Goal: Task Accomplishment & Management: Contribute content

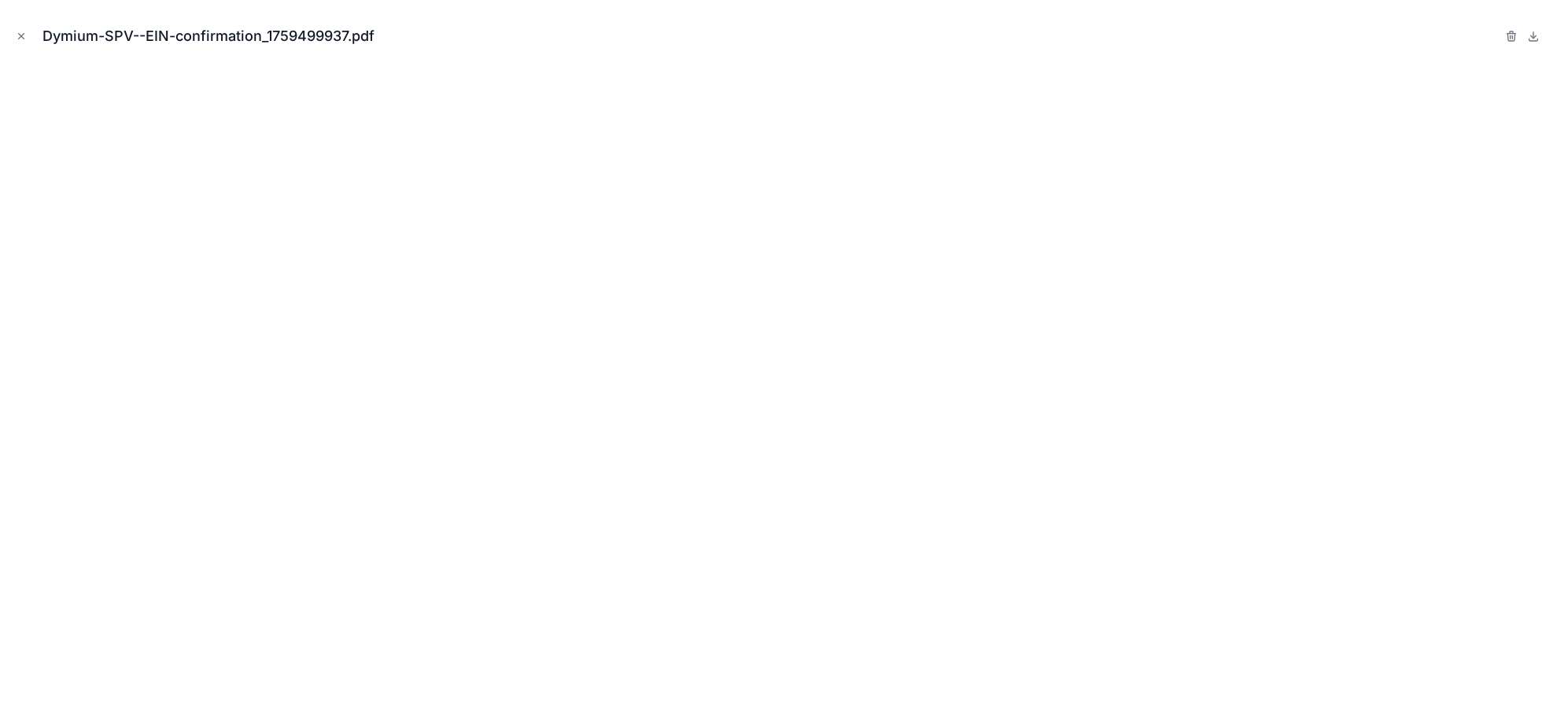
scroll to position [315, 0]
click at [18, 35] on icon "Close modal" at bounding box center [21, 35] width 11 height 11
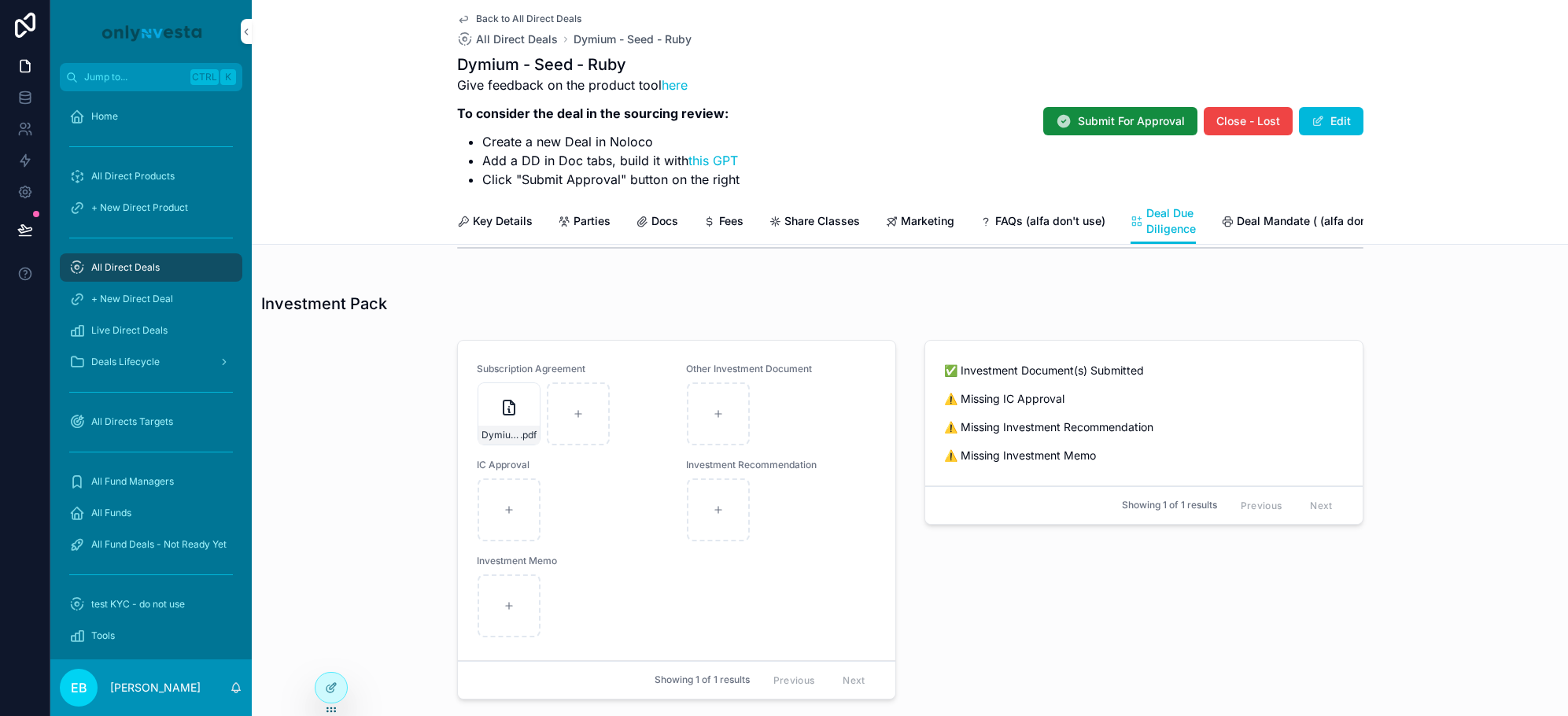
scroll to position [960, 0]
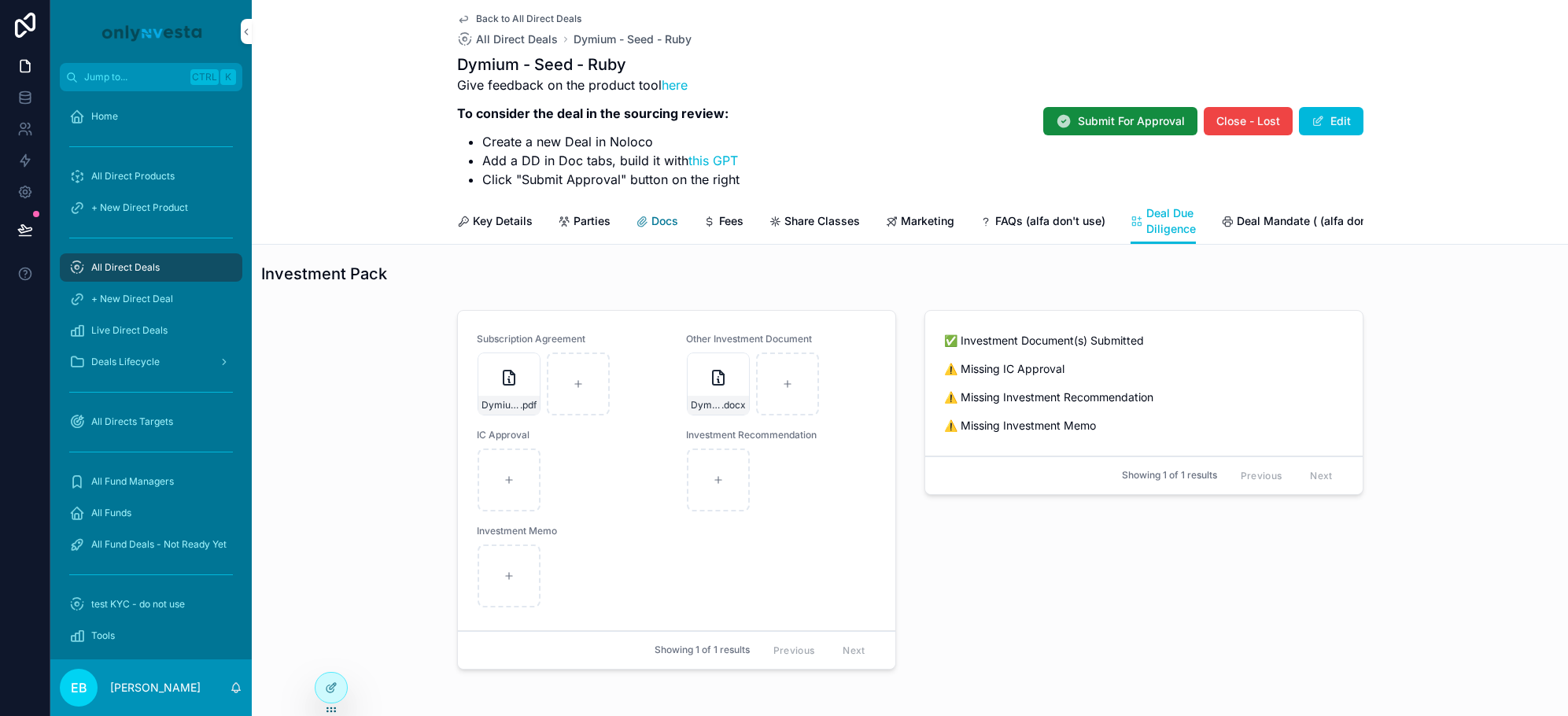
click at [636, 223] on icon "scrollable content" at bounding box center [642, 222] width 13 height 13
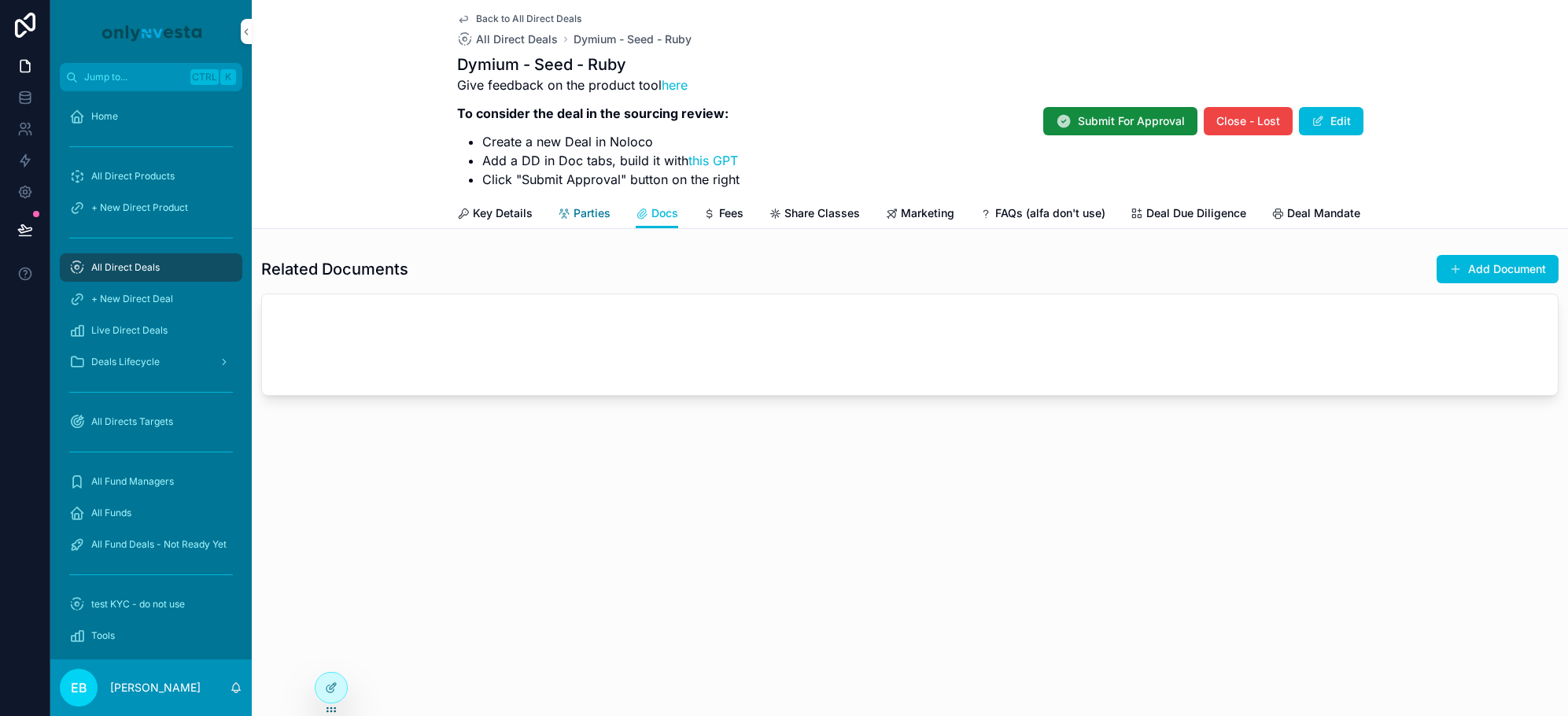
click at [591, 215] on span "Parties" at bounding box center [592, 213] width 37 height 16
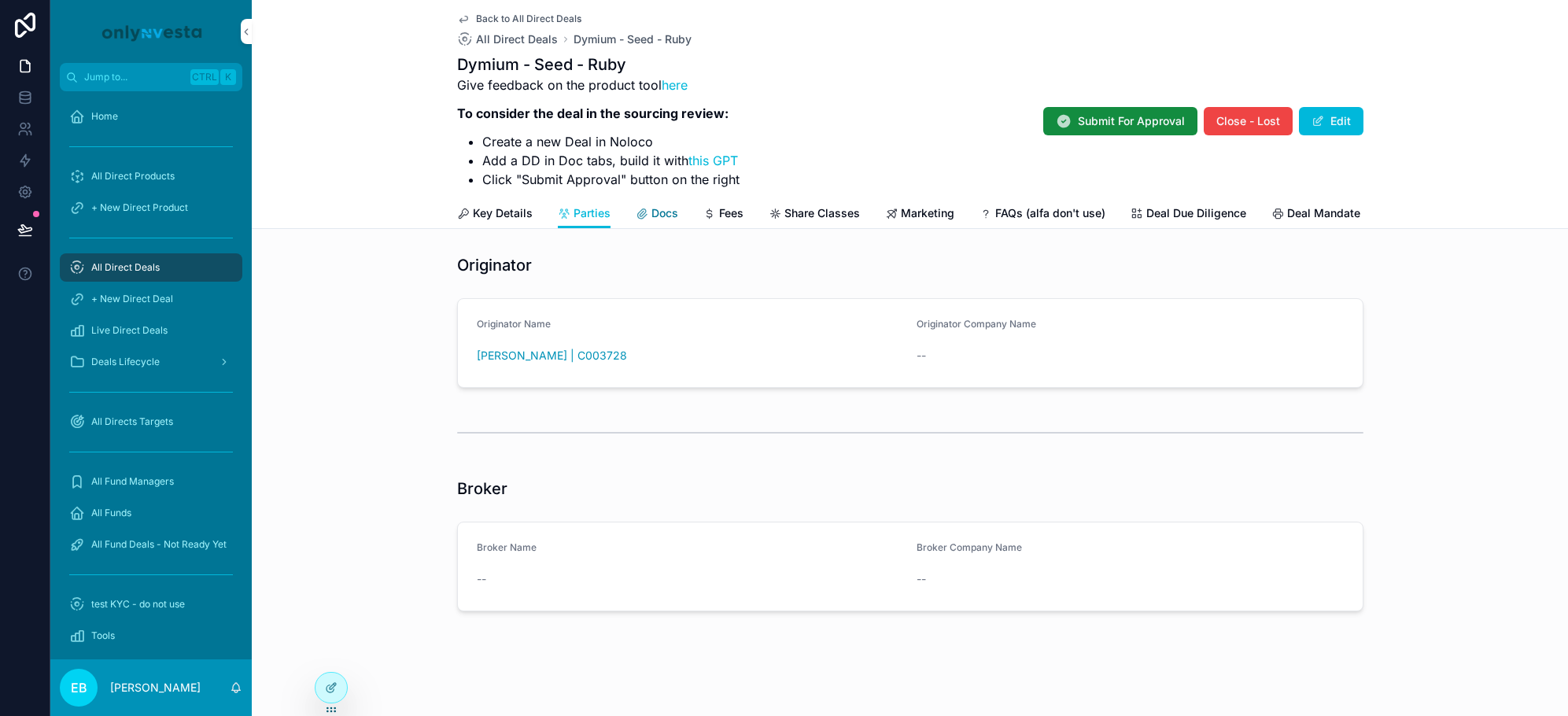
click at [661, 207] on span "Docs" at bounding box center [665, 213] width 27 height 16
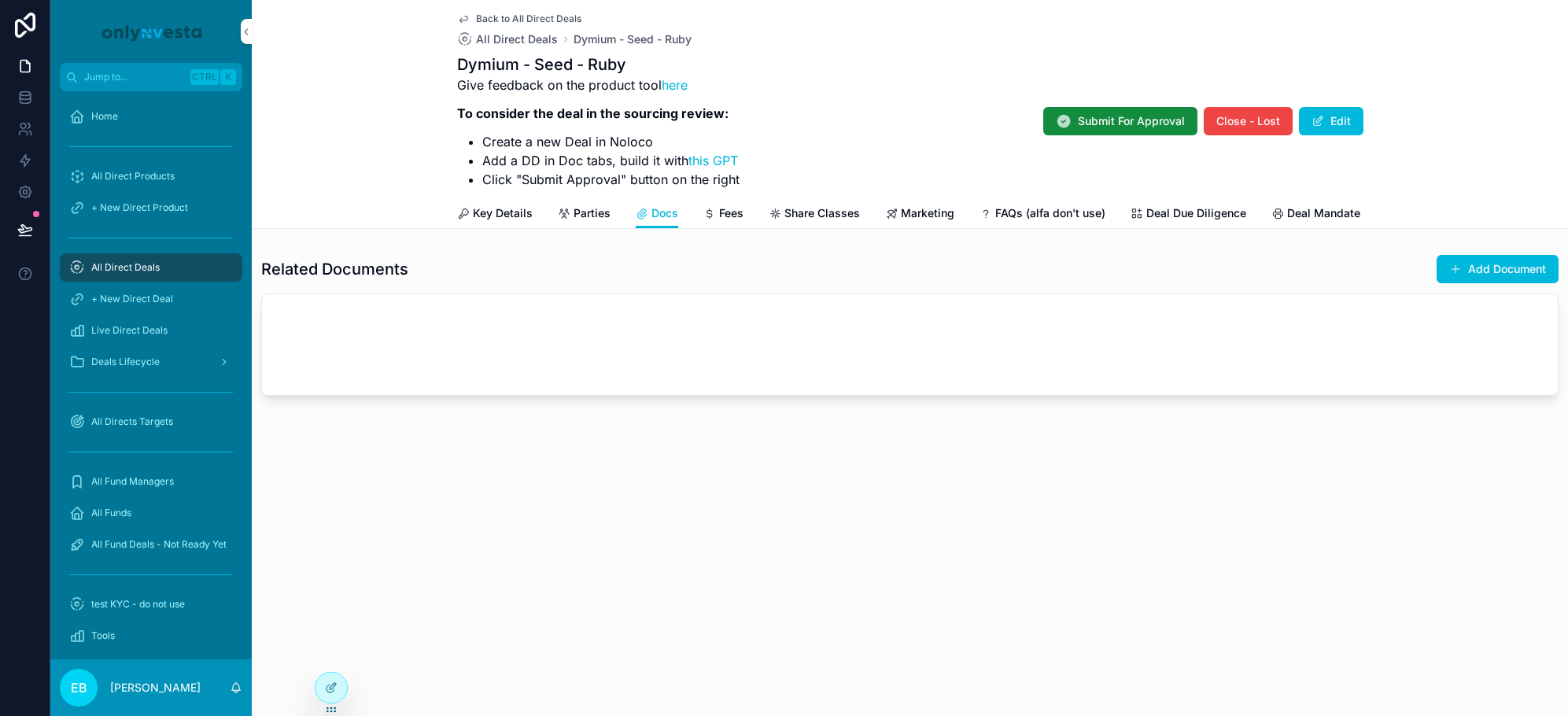
click at [687, 282] on div "Related Documents Add Document" at bounding box center [910, 269] width 1298 height 30
click at [1481, 278] on button "Add Document" at bounding box center [1498, 268] width 122 height 29
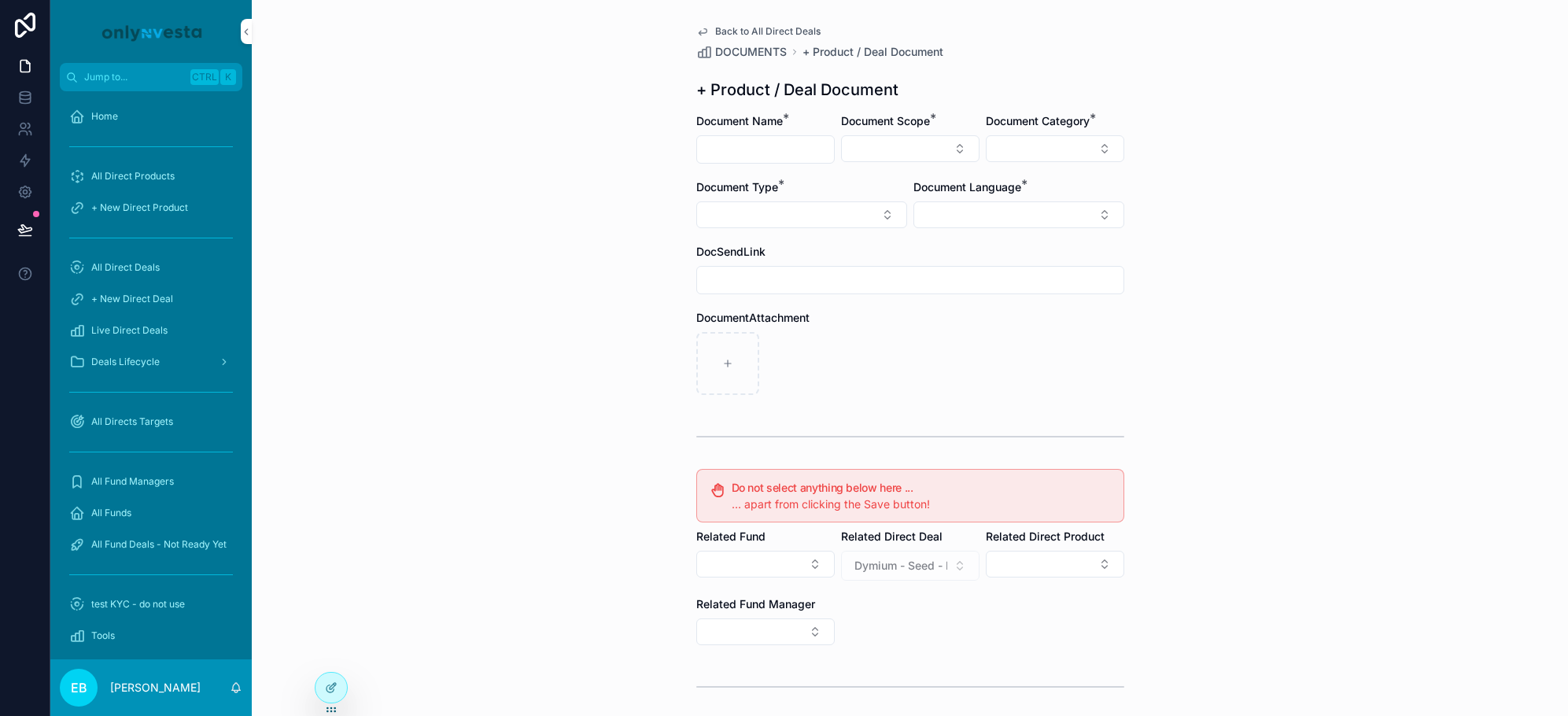
click at [808, 157] on input "scrollable content" at bounding box center [765, 149] width 137 height 22
type input "**********"
click at [960, 141] on button "Select Button" at bounding box center [911, 148] width 139 height 27
click at [877, 211] on div "Direct Equity" at bounding box center [904, 210] width 219 height 25
click at [1041, 157] on button "Select Button" at bounding box center [1055, 148] width 139 height 27
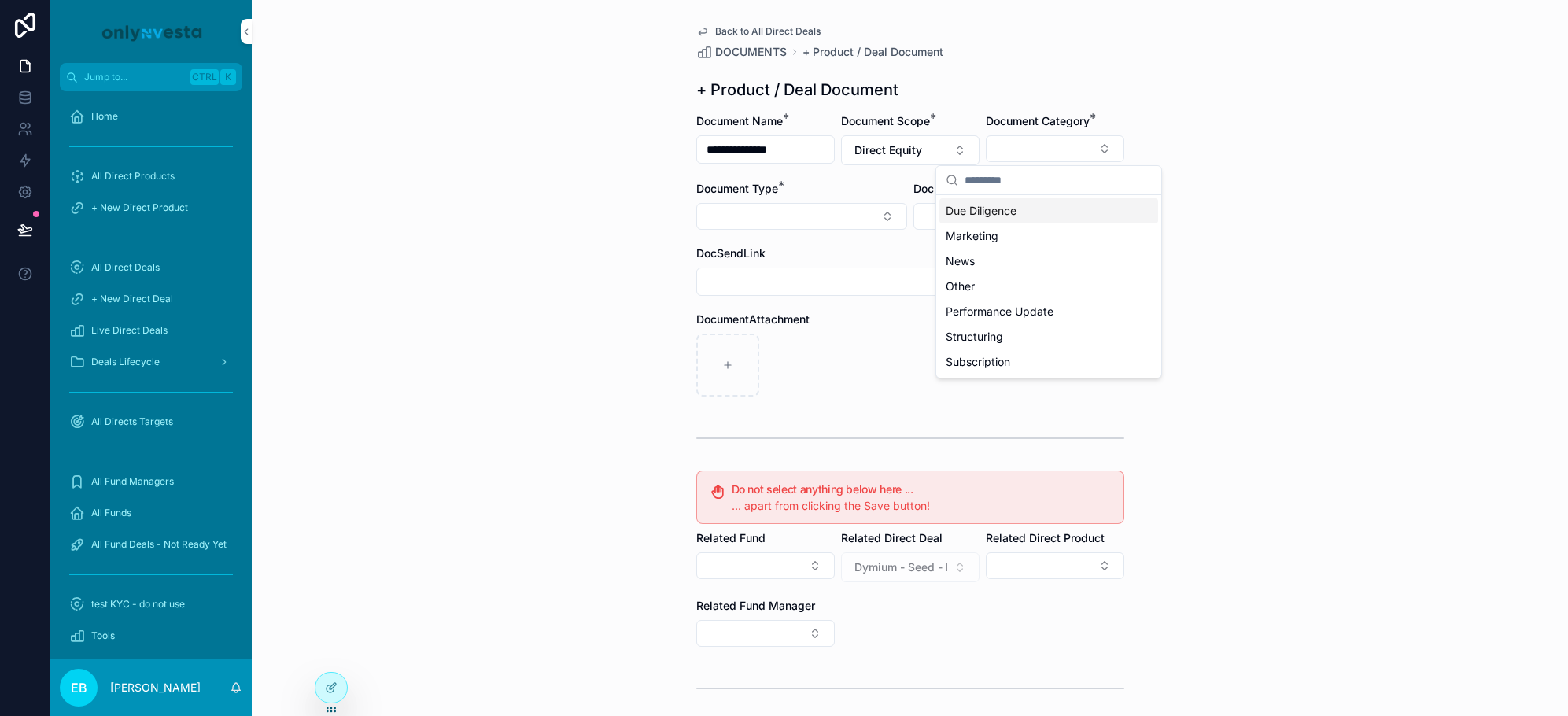
click at [1020, 216] on div "Due Diligence" at bounding box center [1049, 210] width 219 height 25
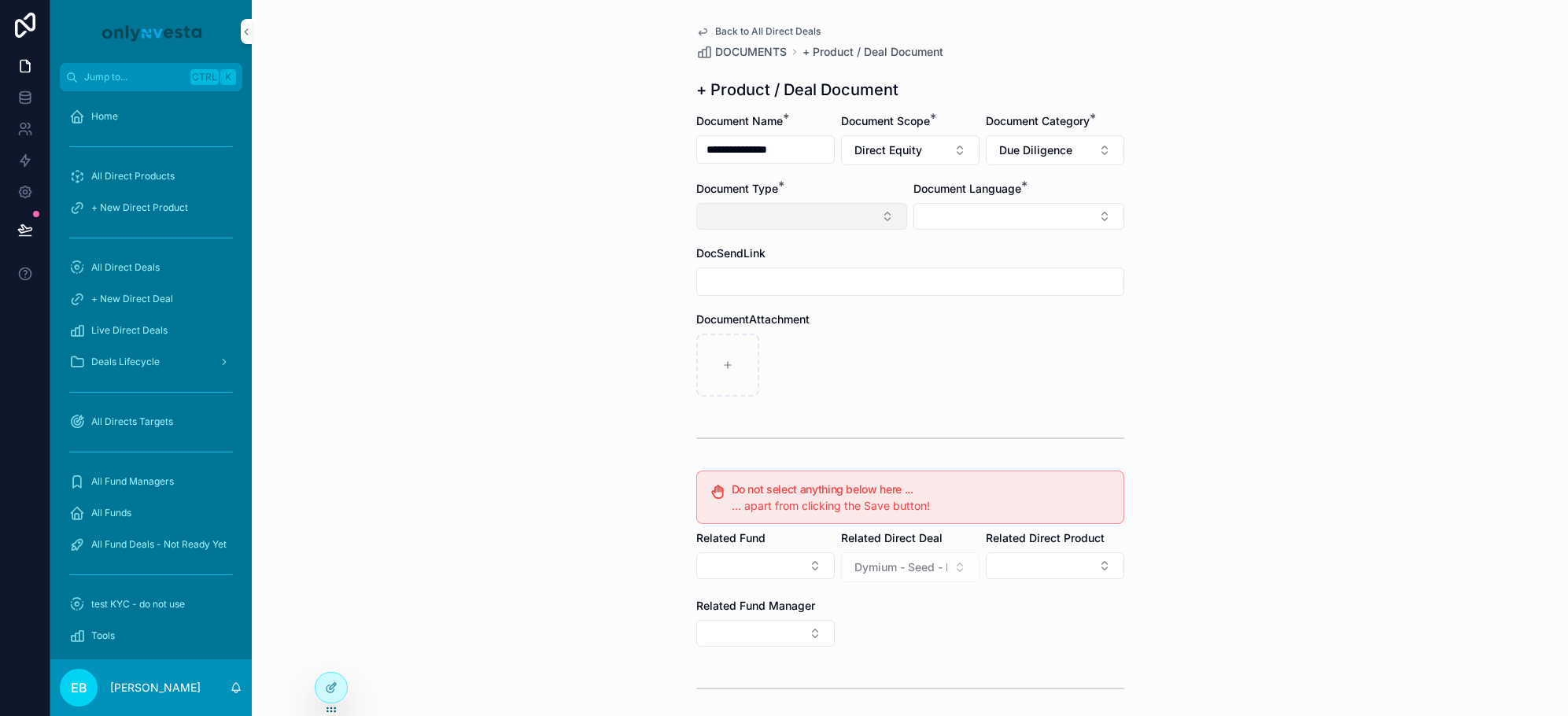
click at [887, 221] on button "Select Button" at bounding box center [802, 216] width 211 height 27
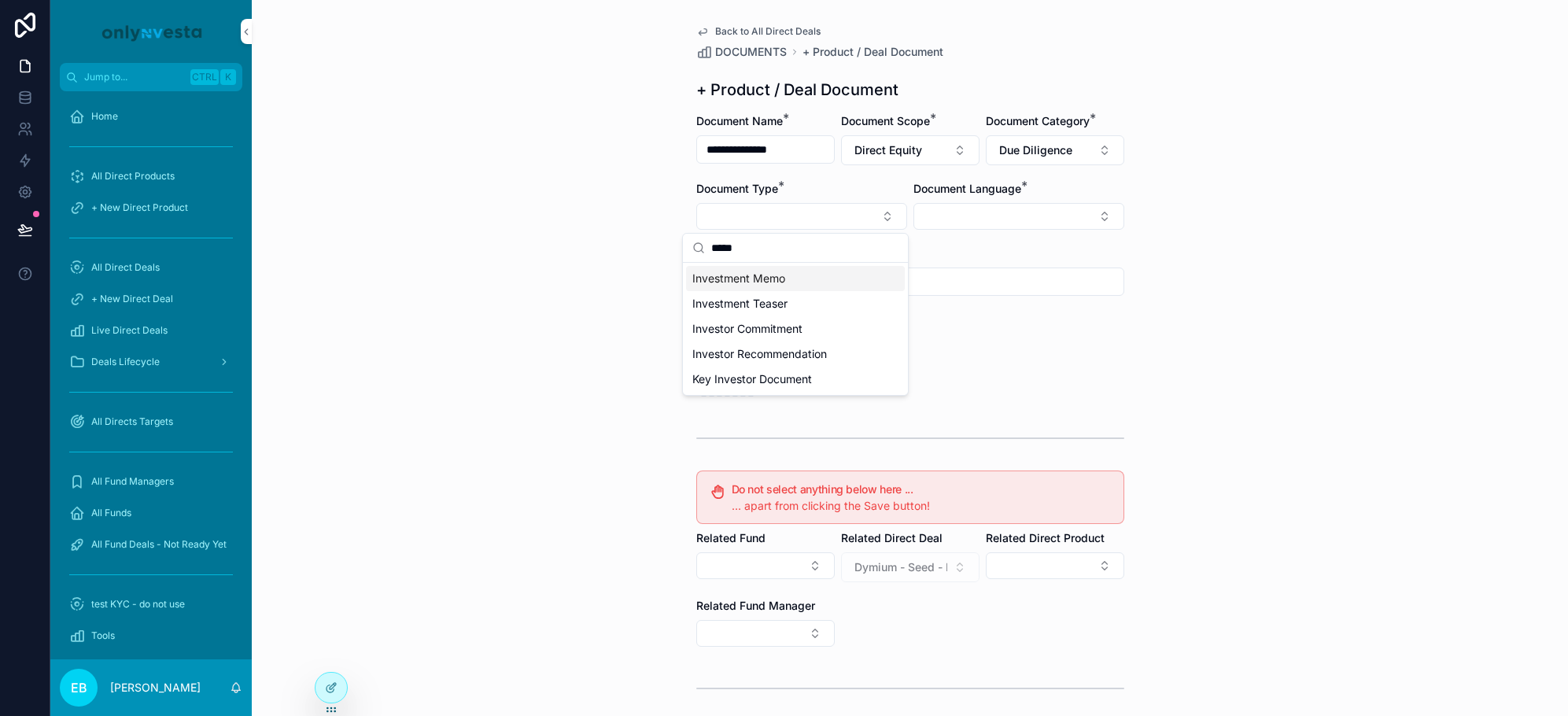
type input "*****"
click at [786, 278] on div "Investment Memo" at bounding box center [796, 278] width 219 height 25
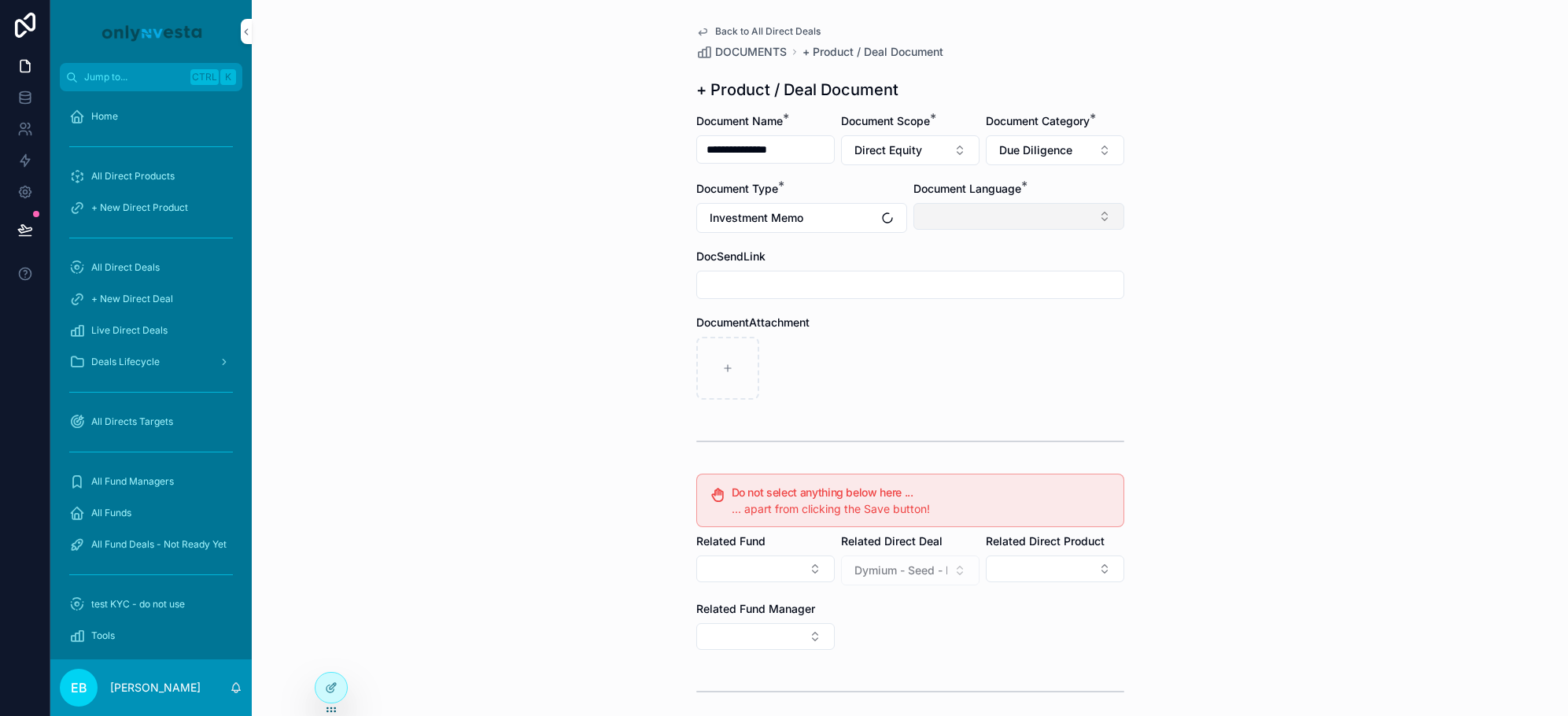
click at [1023, 218] on button "Select Button" at bounding box center [1019, 216] width 211 height 27
click at [979, 300] on div "Italian" at bounding box center [1012, 303] width 219 height 25
click at [824, 377] on div "scrollable content" at bounding box center [910, 370] width 428 height 63
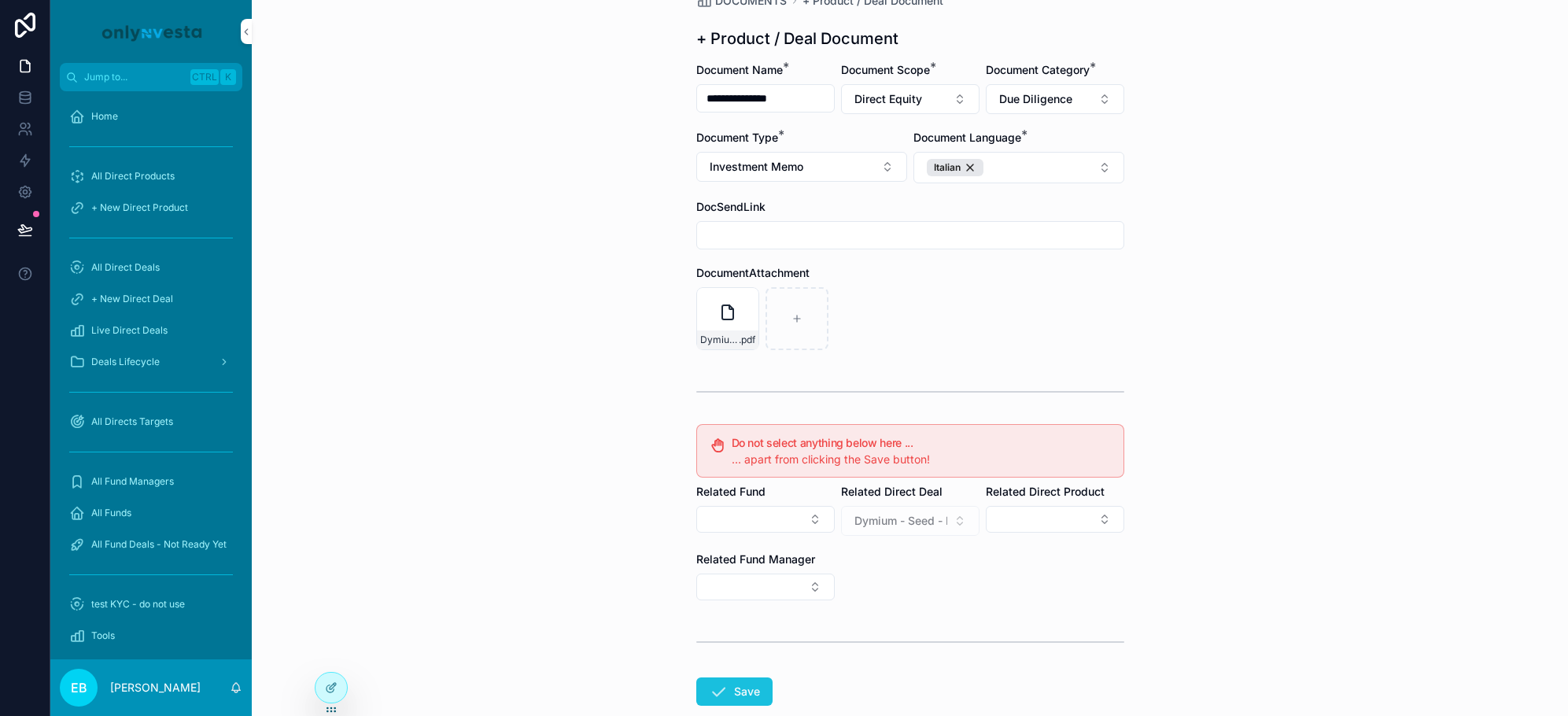
scroll to position [79, 0]
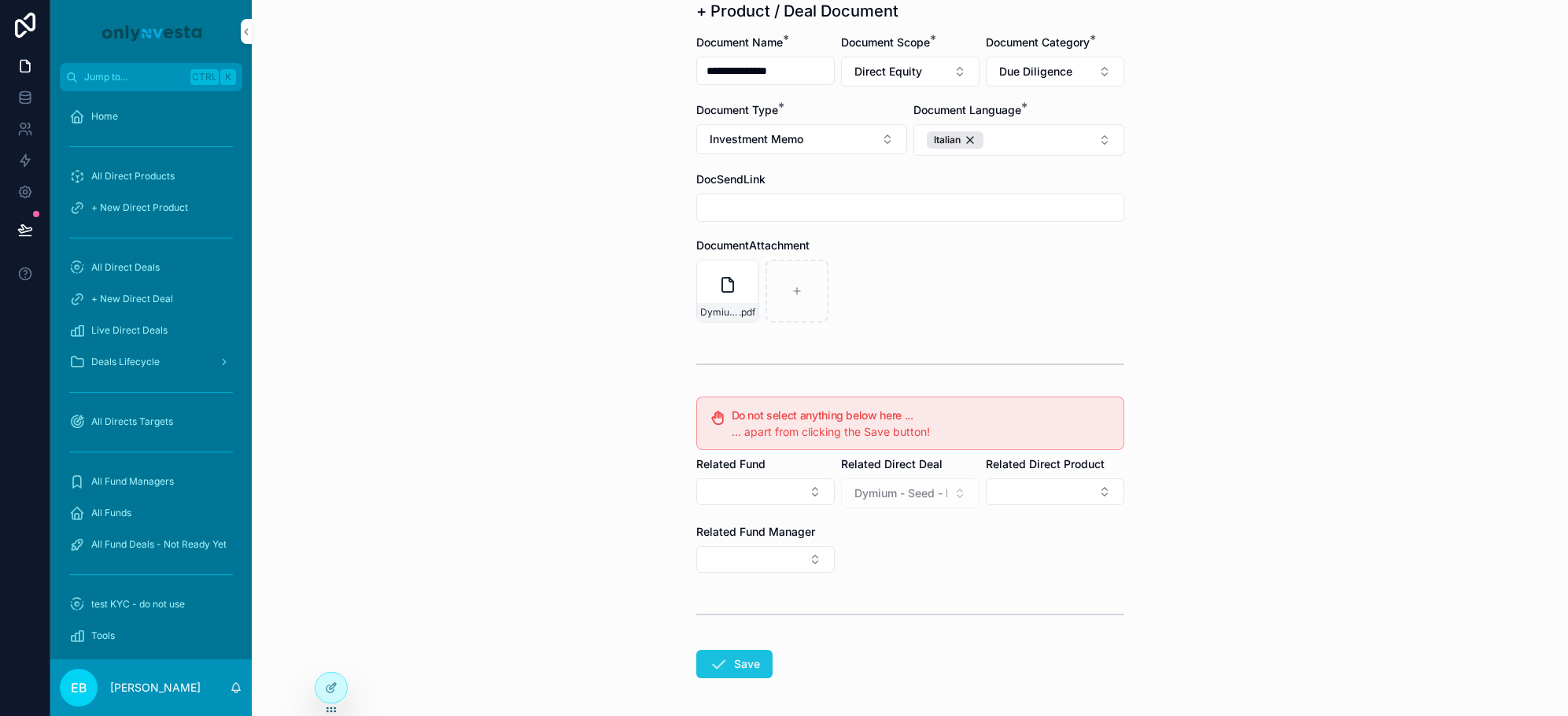
click at [727, 673] on button "Save" at bounding box center [734, 664] width 76 height 29
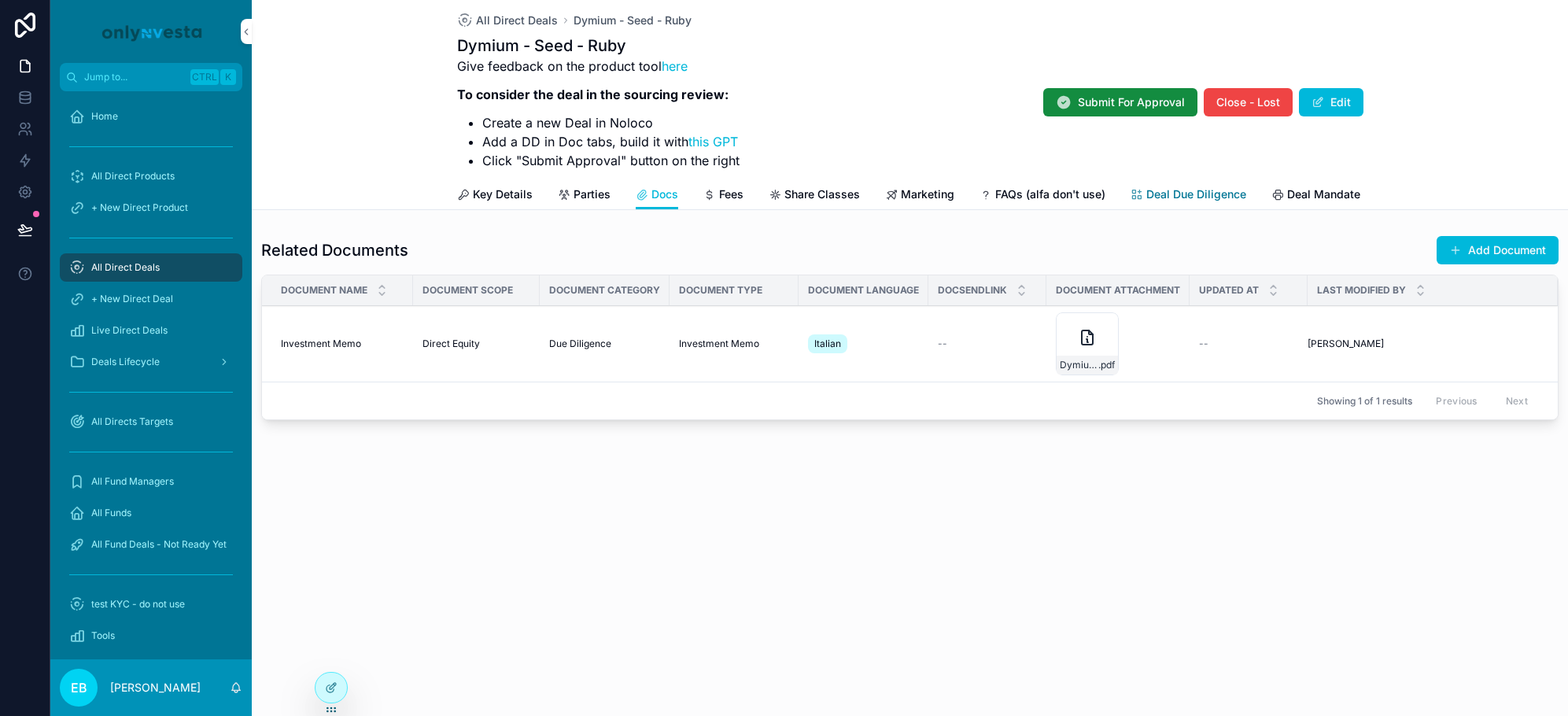
click at [1220, 187] on span "Deal Due Diligence" at bounding box center [1196, 194] width 100 height 16
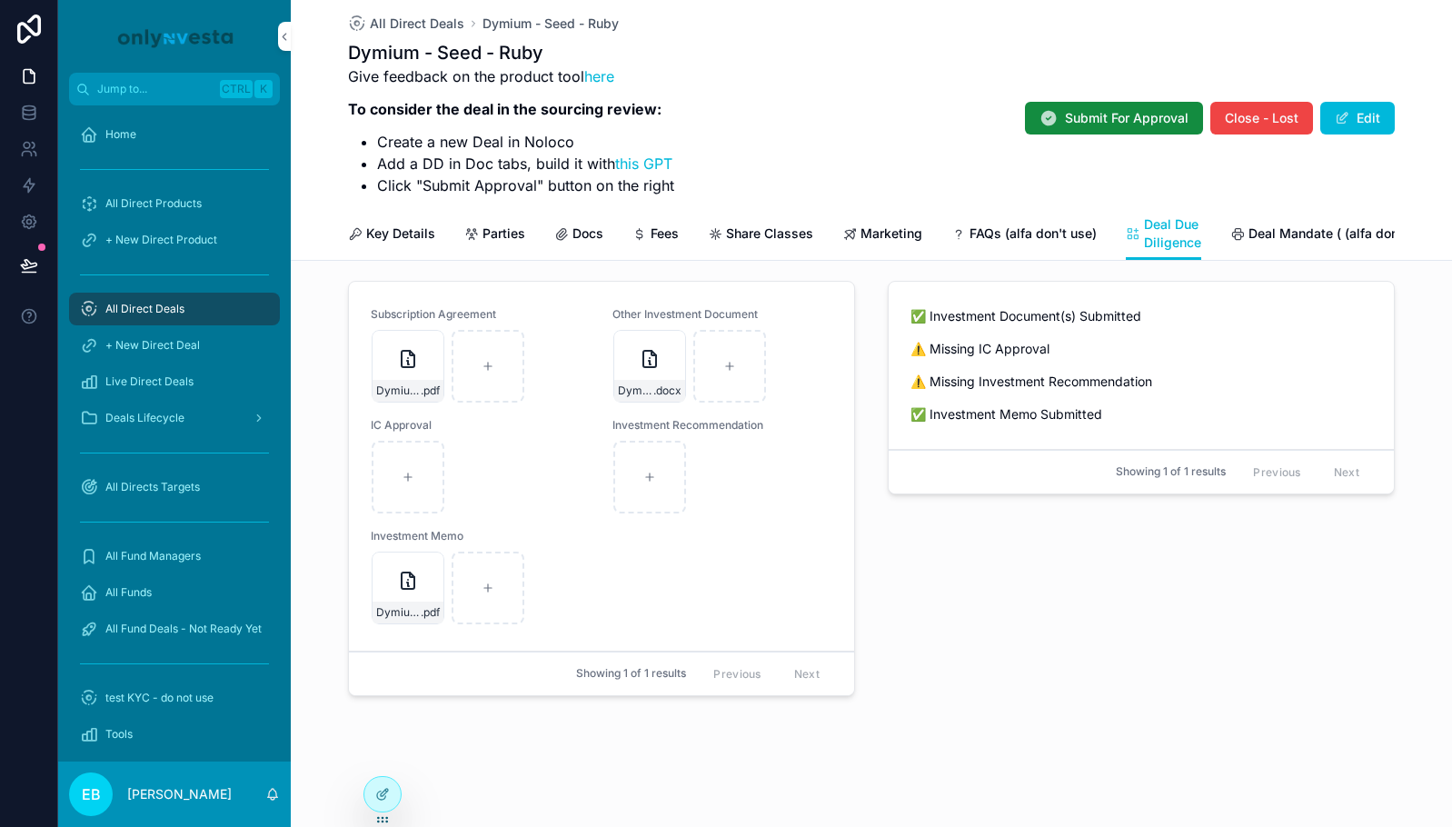
scroll to position [31, 0]
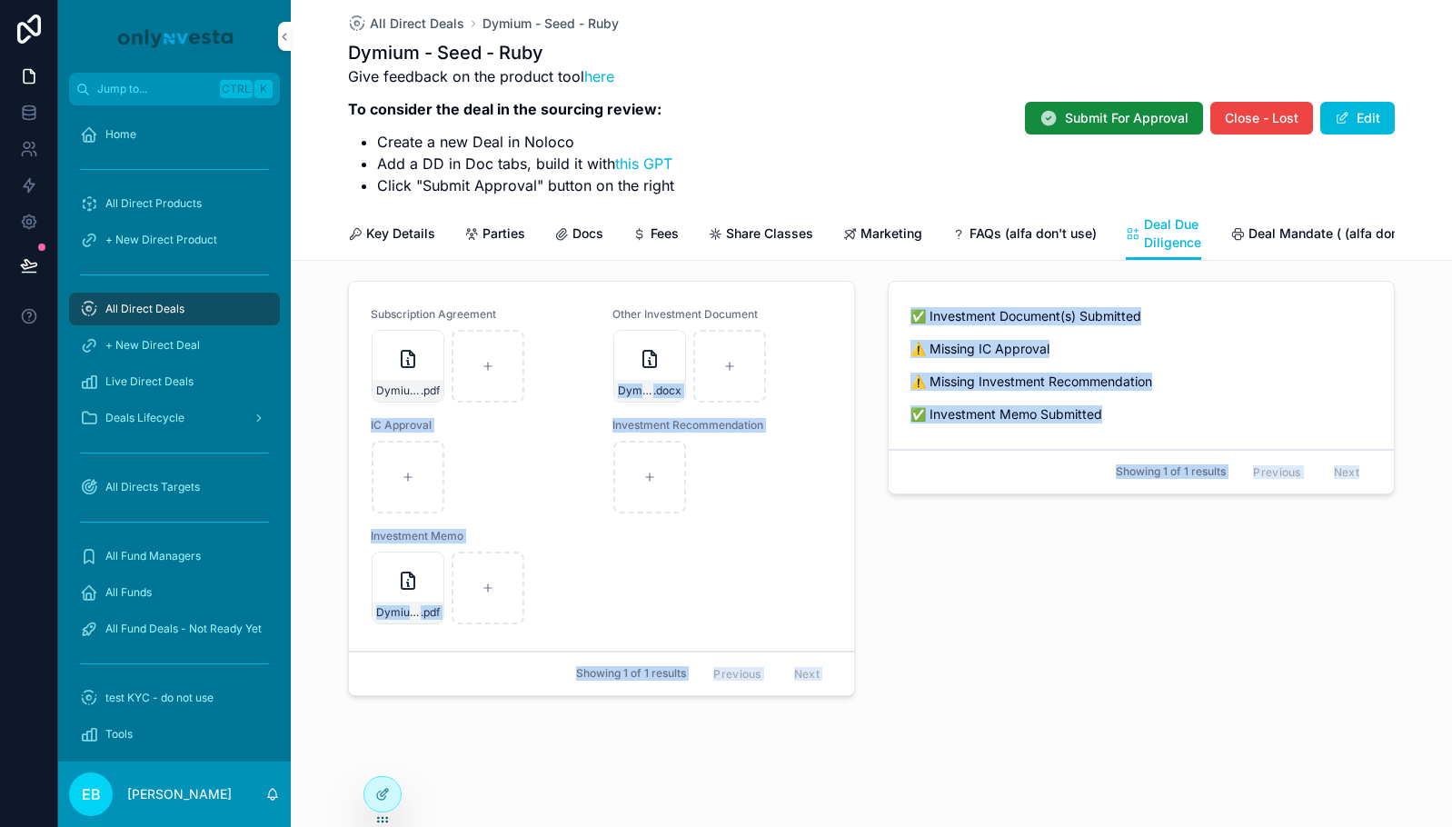
drag, startPoint x: 634, startPoint y: 350, endPoint x: 1422, endPoint y: 436, distance: 793.6
click at [1452, 353] on html "Jump to... Ctrl K Home All Direct Products + New Direct Product All Direct Deal…" at bounding box center [726, 413] width 1452 height 827
click at [982, 602] on div "✅ Investment Document(s) Submitted ⚠️ Missing IC Approval ⚠️ Missing Investment…" at bounding box center [1141, 492] width 529 height 437
click at [877, 540] on div "✅ Investment Document(s) Submitted ⚠️ Missing IC Approval ⚠️ Missing Investment…" at bounding box center [1141, 492] width 529 height 437
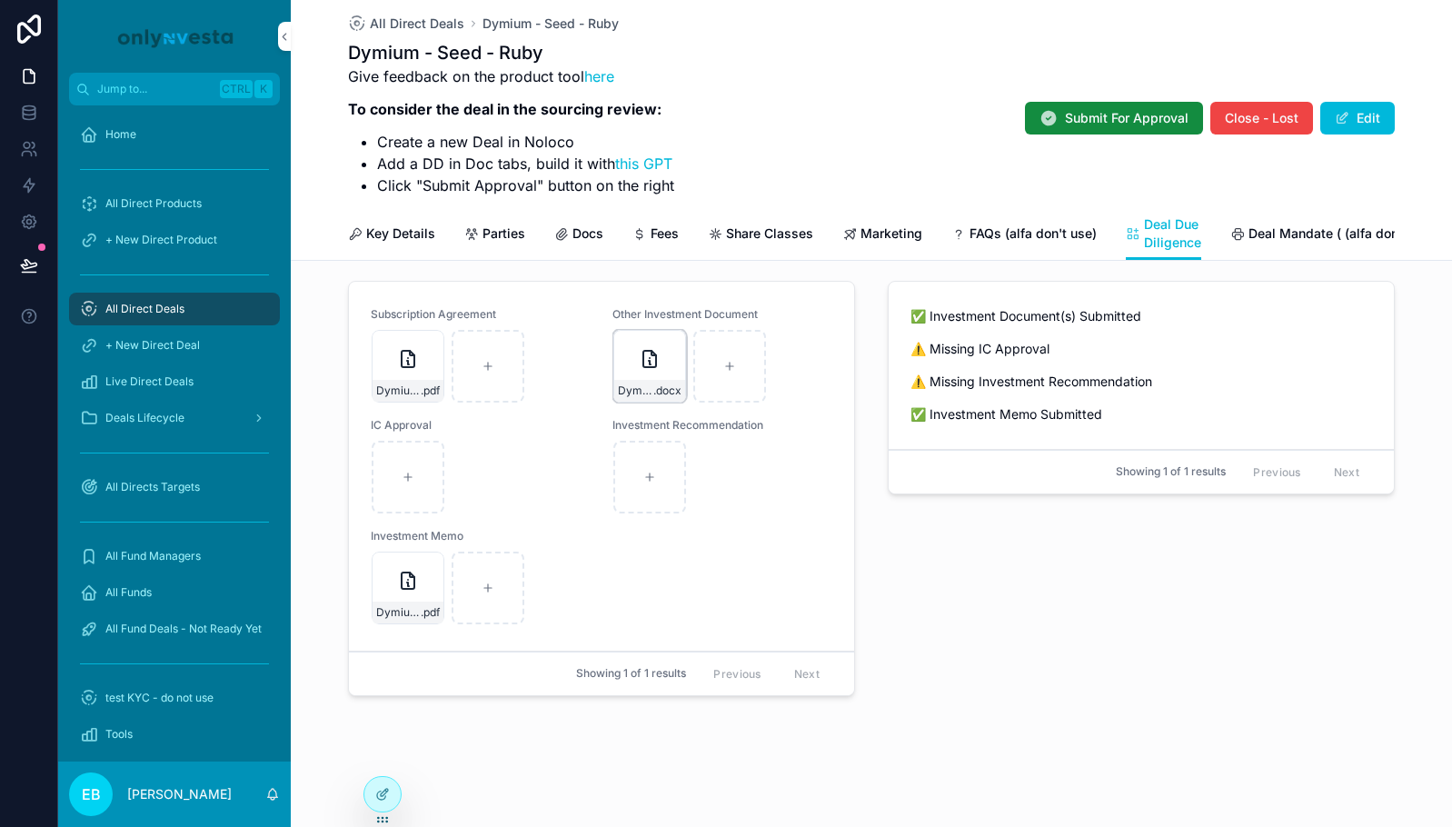
click at [644, 354] on icon "scrollable content" at bounding box center [650, 359] width 13 height 16
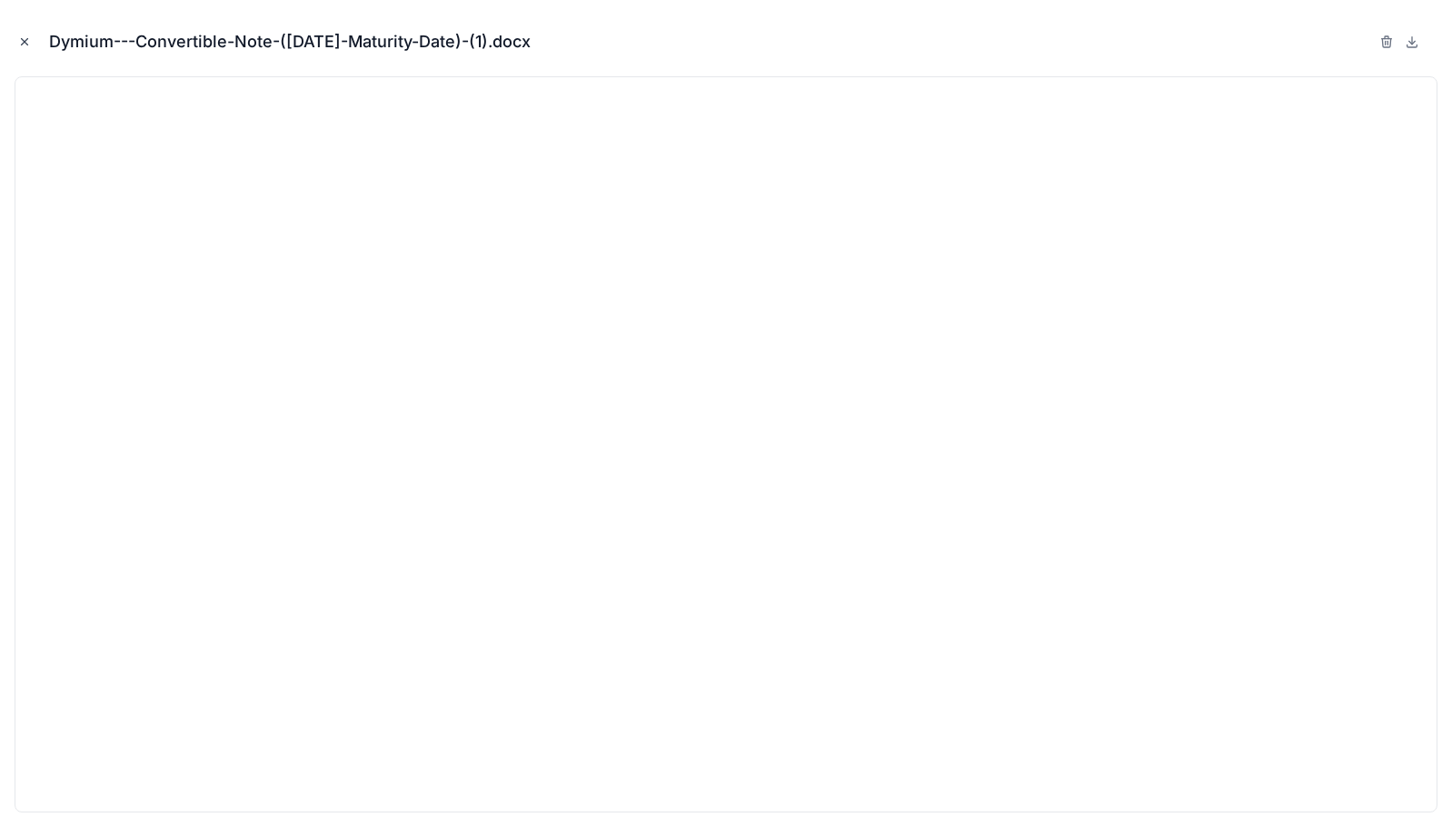
click at [23, 41] on icon "Close modal" at bounding box center [24, 41] width 13 height 13
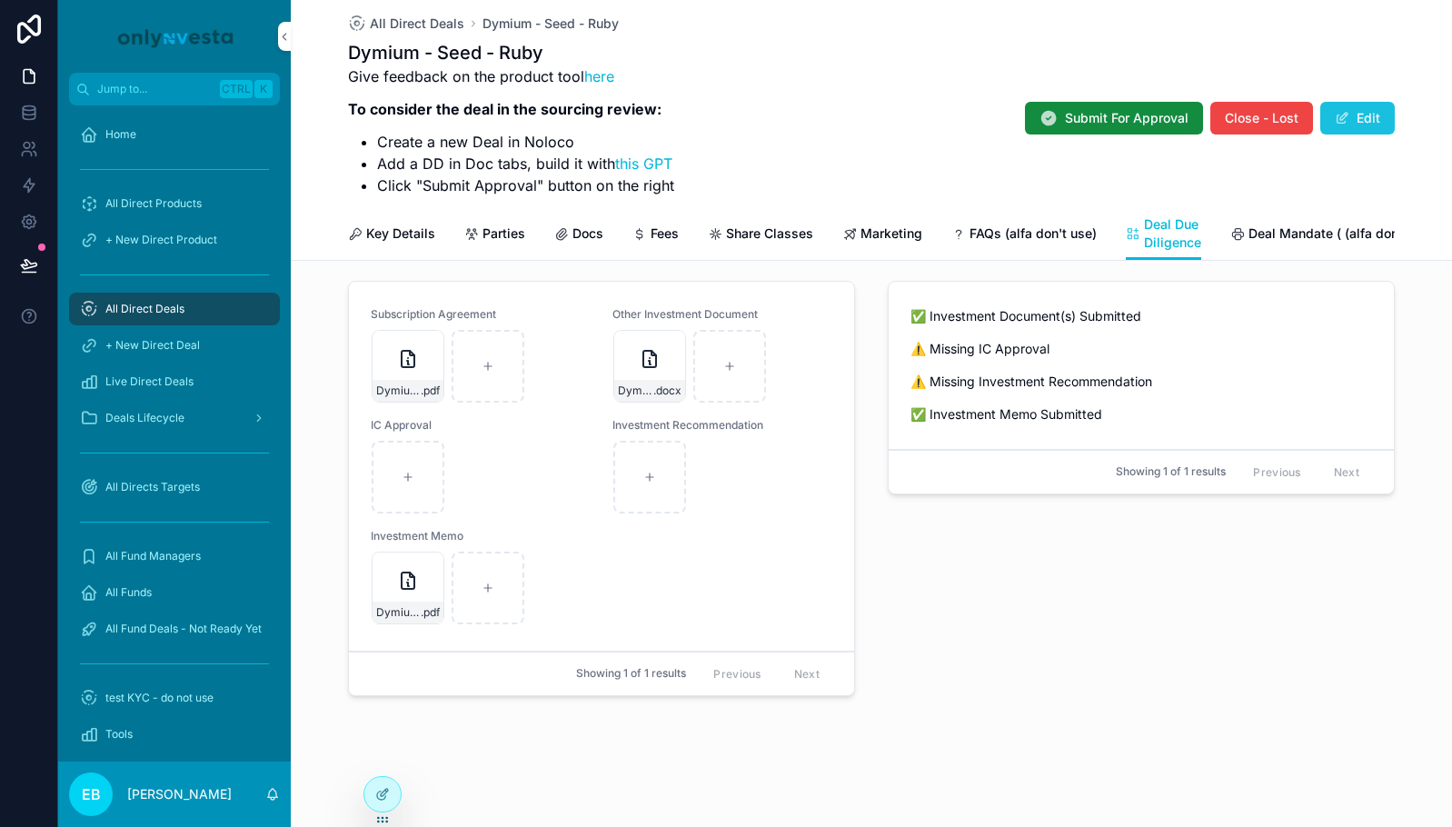
click at [1360, 117] on button "Edit" at bounding box center [1358, 118] width 75 height 33
click at [1337, 118] on button "Done" at bounding box center [1354, 118] width 84 height 33
click at [635, 374] on div "Dymium---Convertible-Note-([DATE]-Maturity-Date)-(1) .docx" at bounding box center [650, 366] width 73 height 73
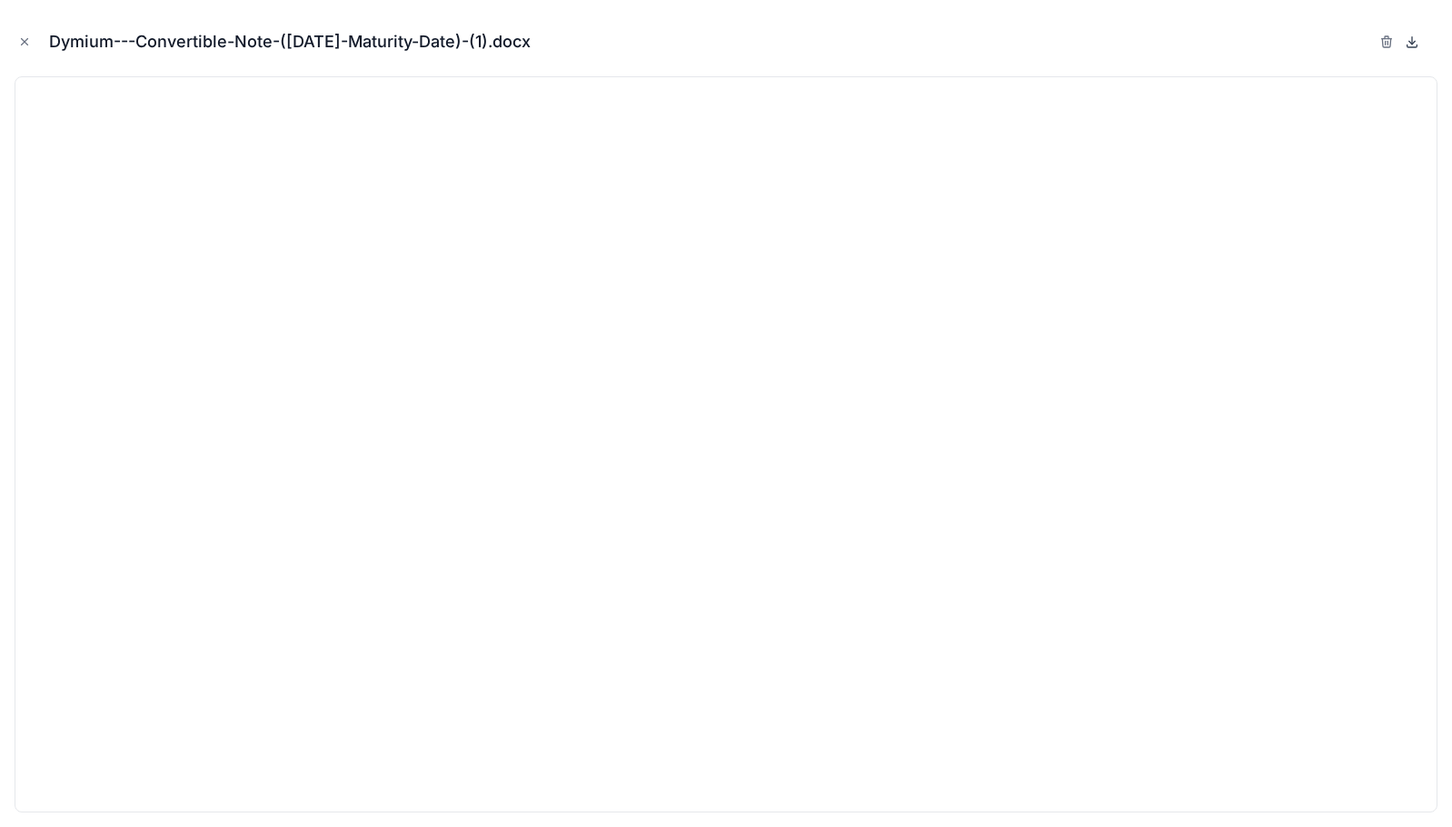
click at [1416, 41] on icon at bounding box center [1412, 42] width 15 height 15
click at [19, 41] on icon "Close modal" at bounding box center [24, 41] width 13 height 13
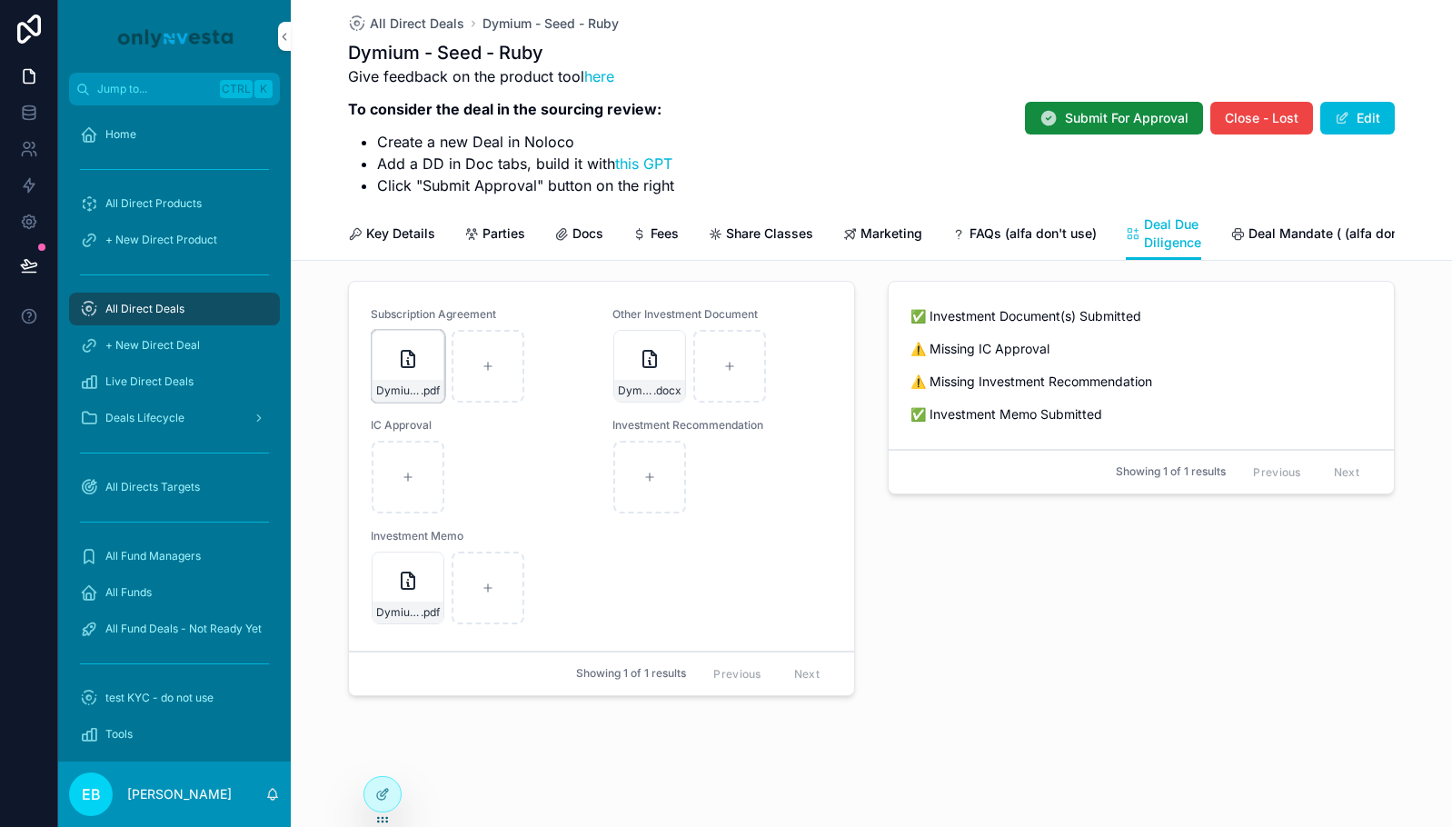
click at [420, 380] on div "Dymium---A&R-Note-Purchase-Agreement-([DATE])-(1) .pdf" at bounding box center [408, 391] width 71 height 22
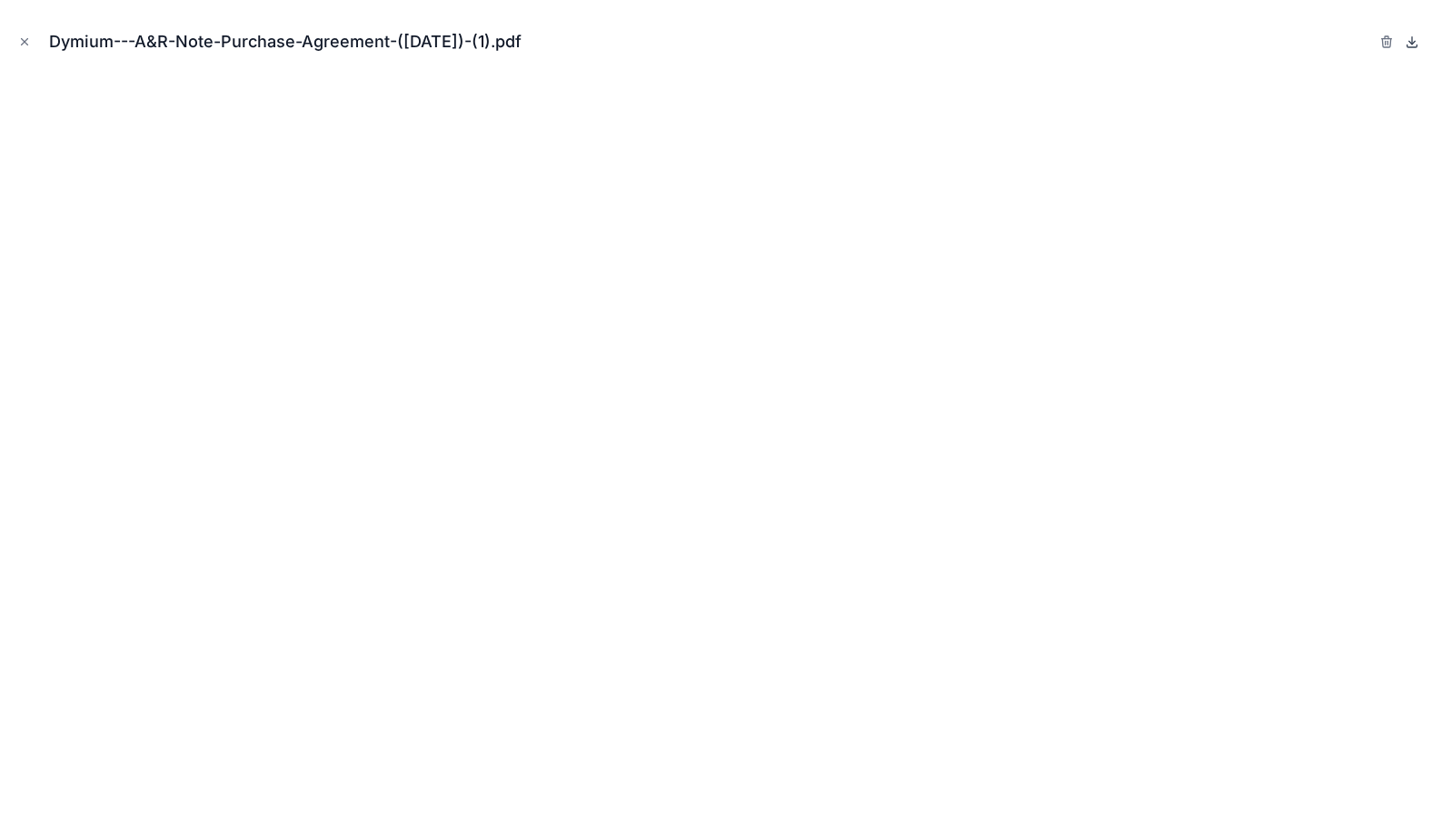
click at [1419, 44] on icon at bounding box center [1412, 42] width 15 height 15
click at [29, 38] on icon "Close modal" at bounding box center [24, 41] width 13 height 13
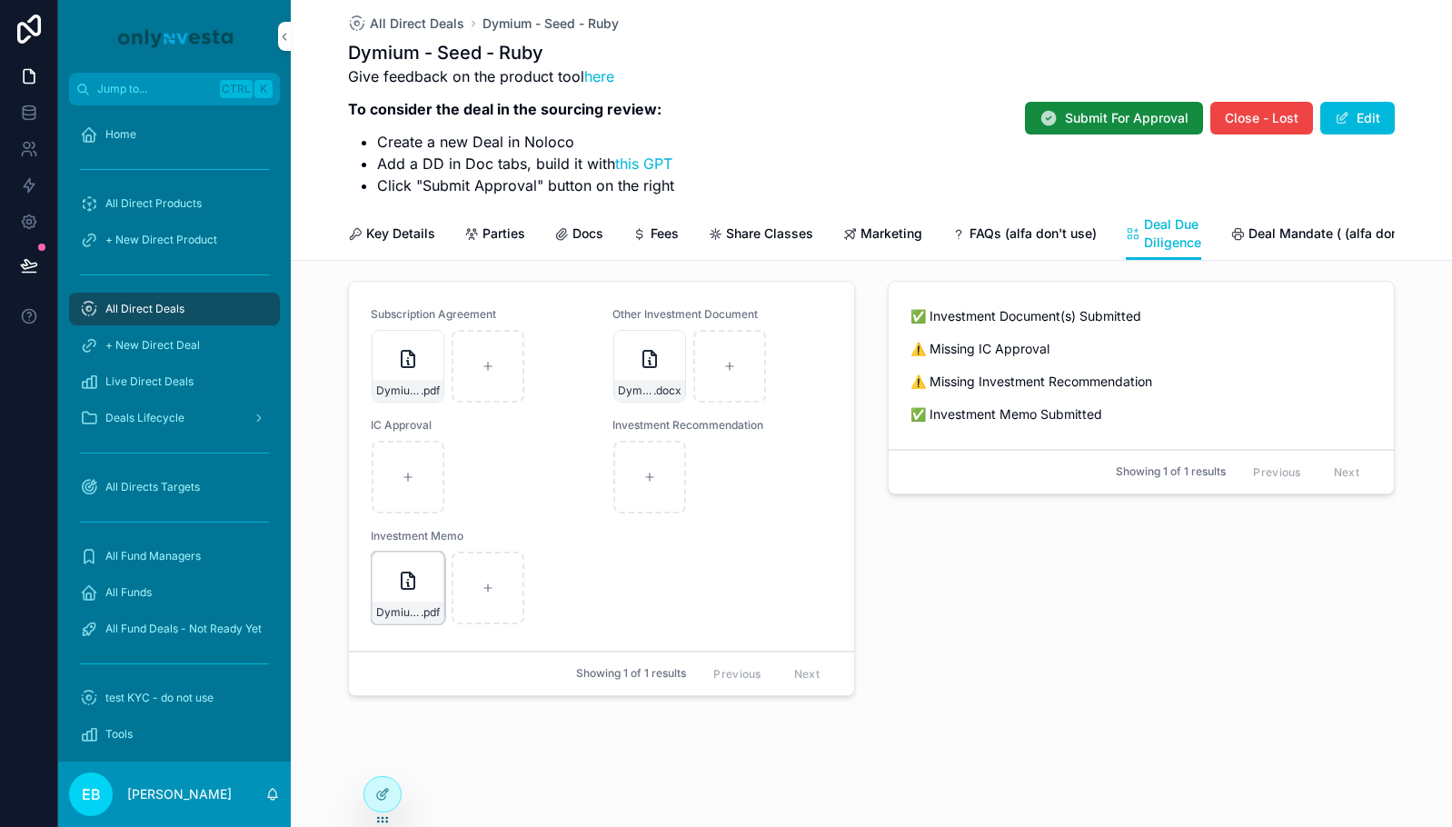
click at [404, 602] on div "Dymium-Investment-Memo .pdf" at bounding box center [408, 613] width 71 height 22
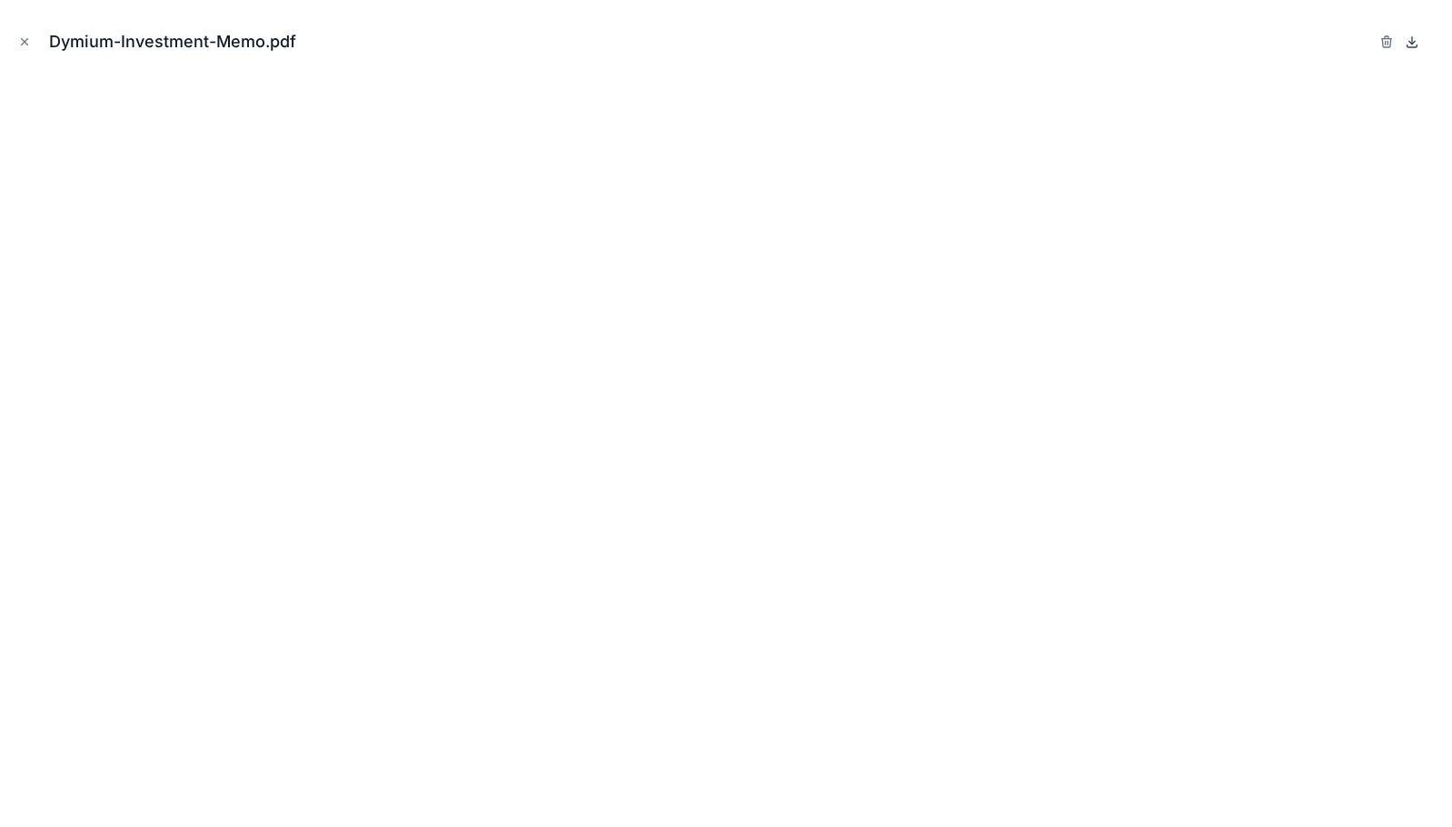
click at [1415, 45] on icon at bounding box center [1412, 42] width 15 height 15
click at [88, 35] on div "Dymium-Investment-Memo.pdf" at bounding box center [180, 41] width 262 height 25
click at [24, 41] on icon "Close modal" at bounding box center [25, 42] width 6 height 6
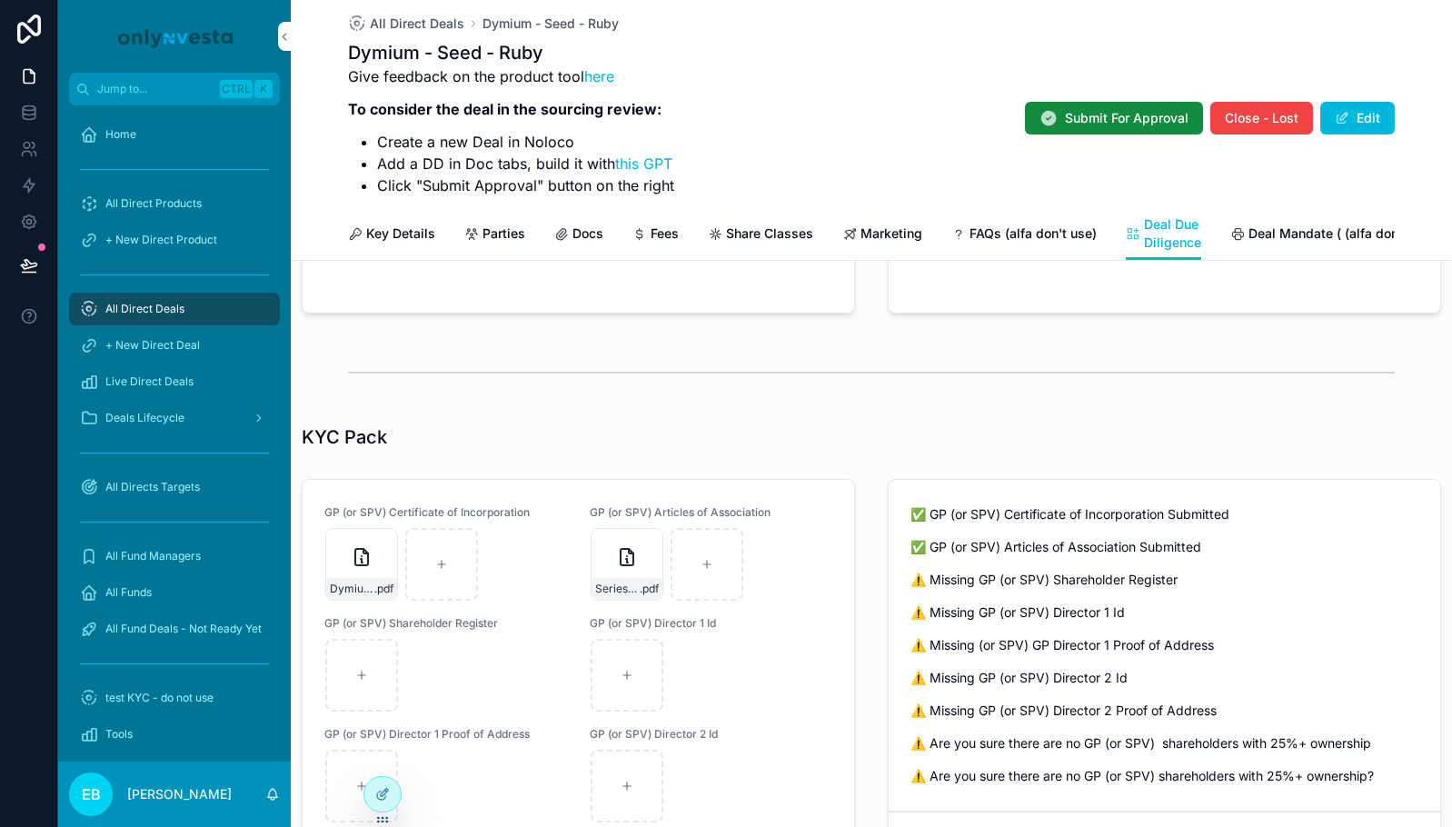
scroll to position [178, 0]
click at [366, 570] on icon "scrollable content" at bounding box center [362, 559] width 22 height 22
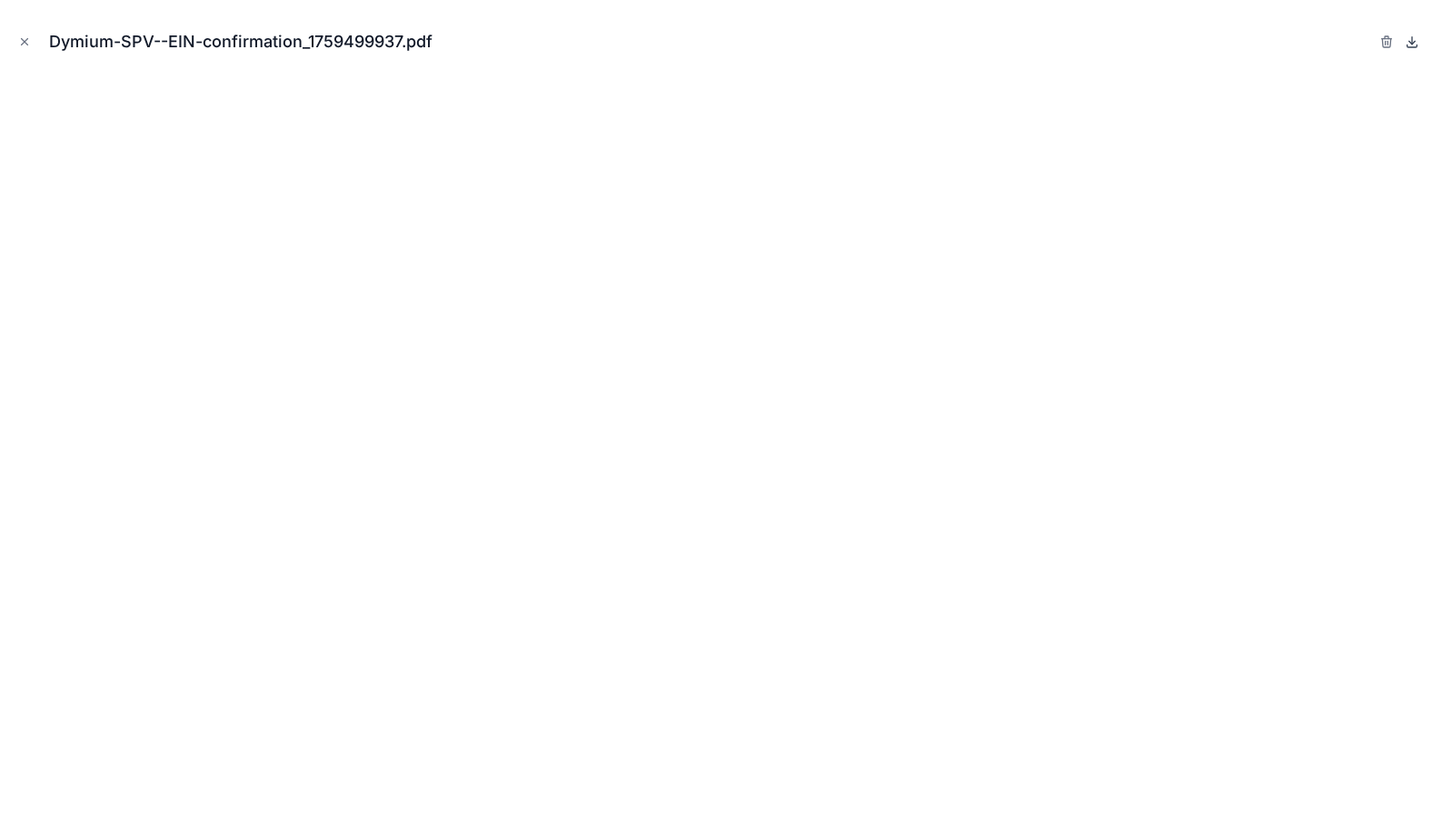
click at [1417, 44] on icon at bounding box center [1412, 42] width 15 height 15
click at [24, 42] on icon "Close modal" at bounding box center [24, 41] width 13 height 13
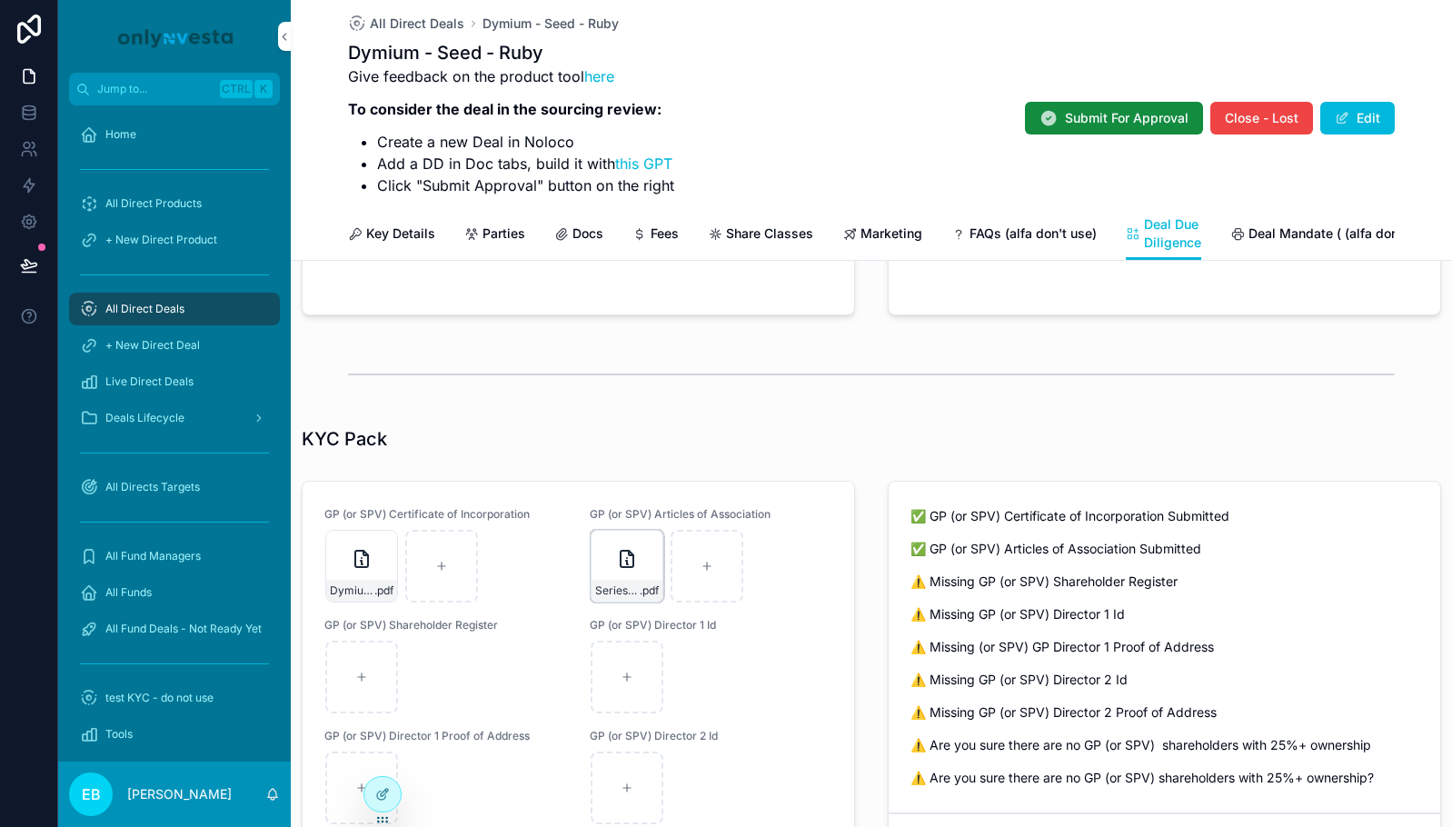
click at [620, 590] on div "Series-Agreement-(Counter-Signed)_18dc1979-794e-405c-ab7c-21a8e5f78efb_17595090…" at bounding box center [627, 566] width 73 height 73
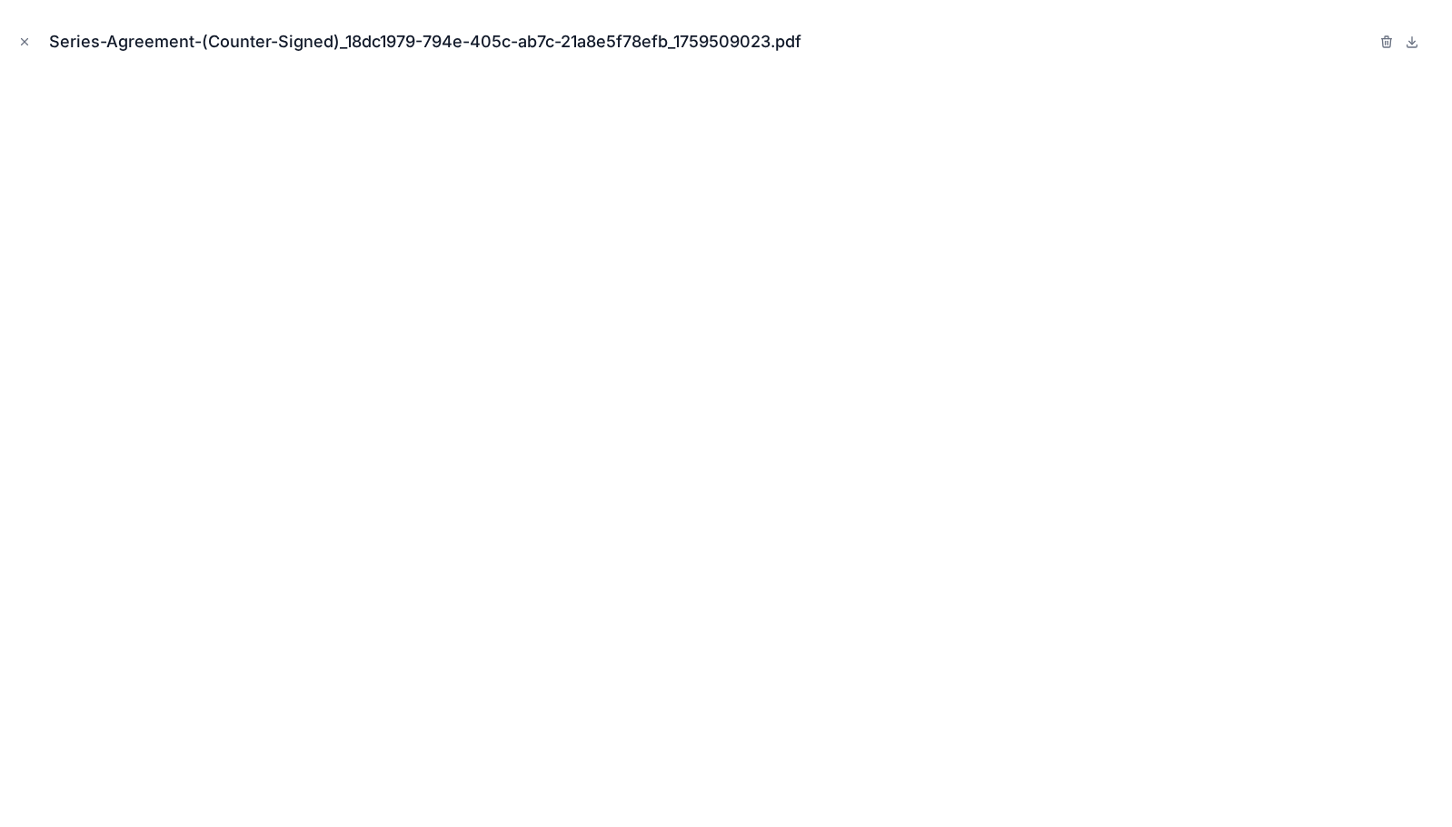
click at [1406, 58] on div "Series-Agreement-(Counter-Signed)_18dc1979-794e-405c-ab7c-21a8e5f78efb_17595090…" at bounding box center [726, 42] width 1423 height 55
click at [1412, 40] on icon at bounding box center [1412, 42] width 15 height 15
click at [20, 45] on icon "Close modal" at bounding box center [24, 41] width 13 height 13
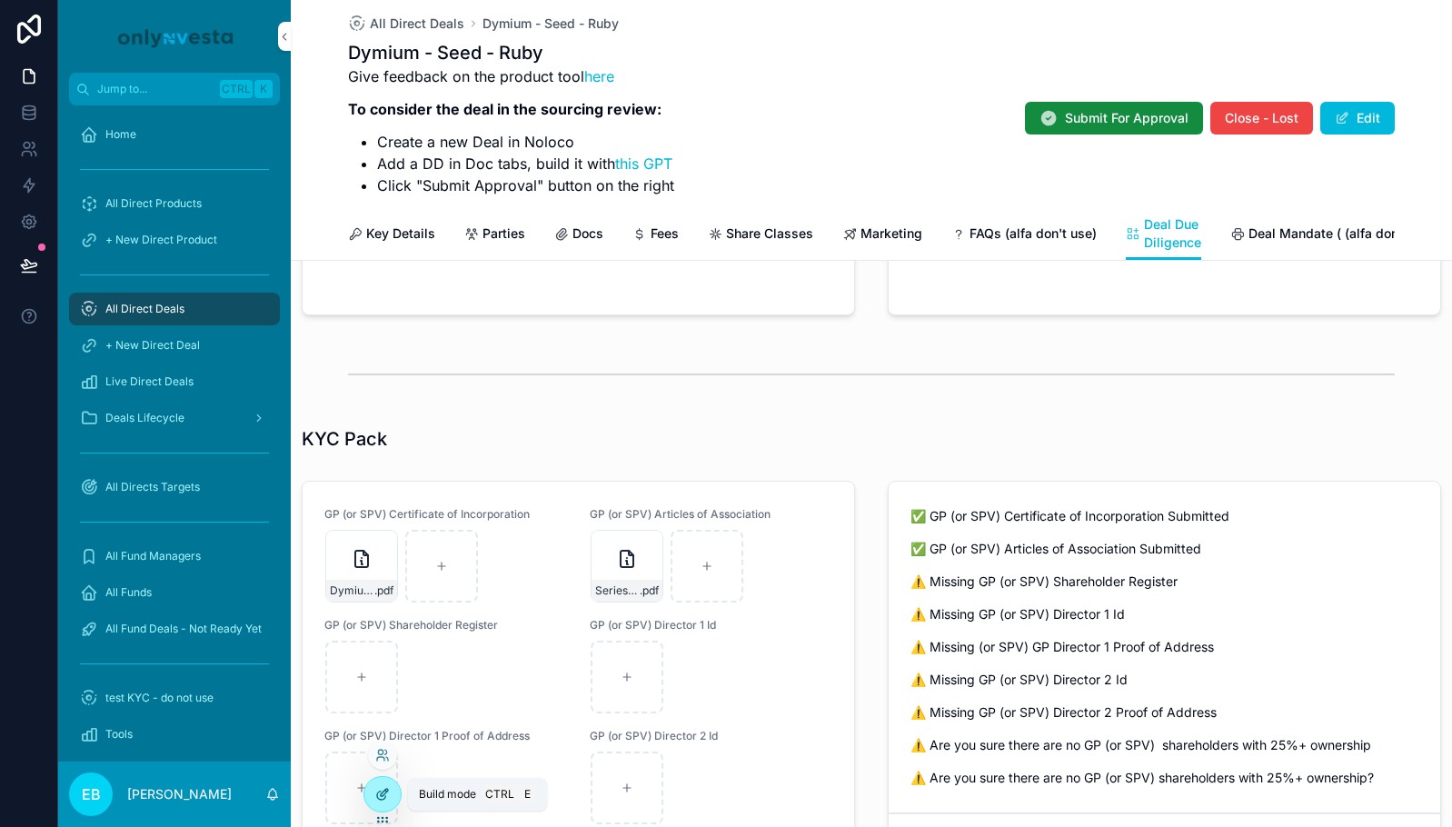
click at [374, 804] on div at bounding box center [382, 794] width 36 height 35
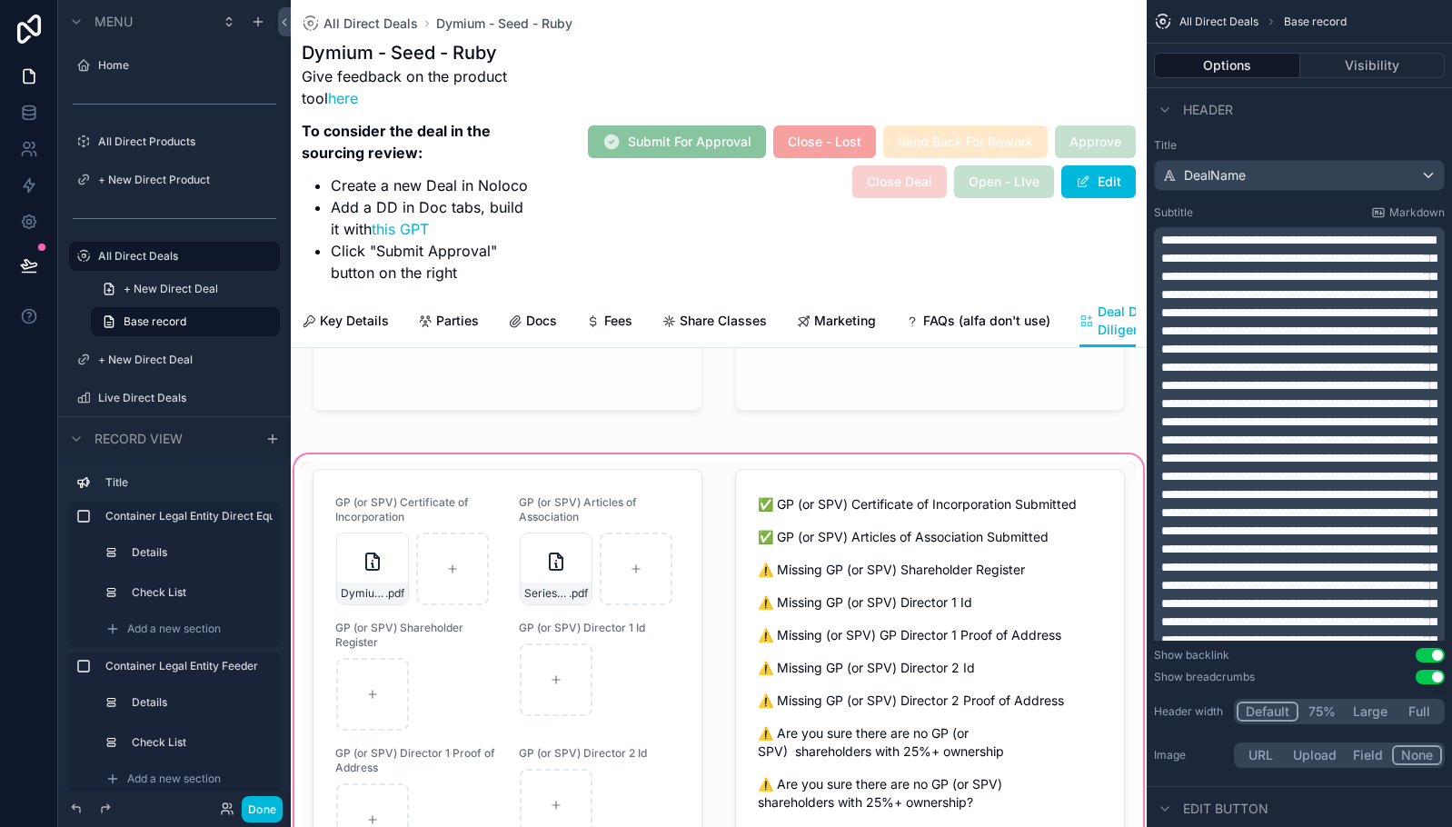
scroll to position [909, 0]
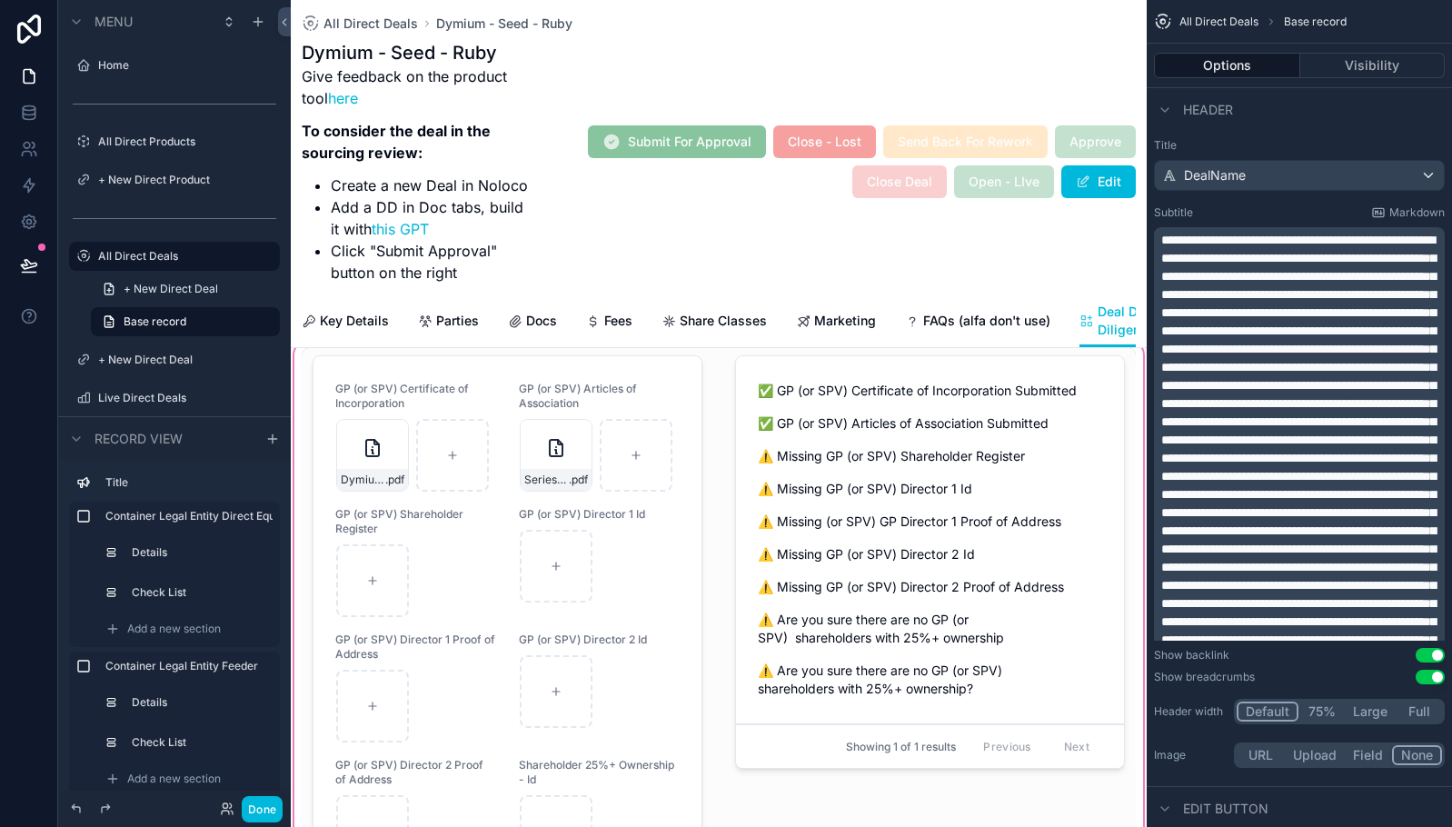
click at [637, 638] on div "scrollable content" at bounding box center [719, 669] width 856 height 664
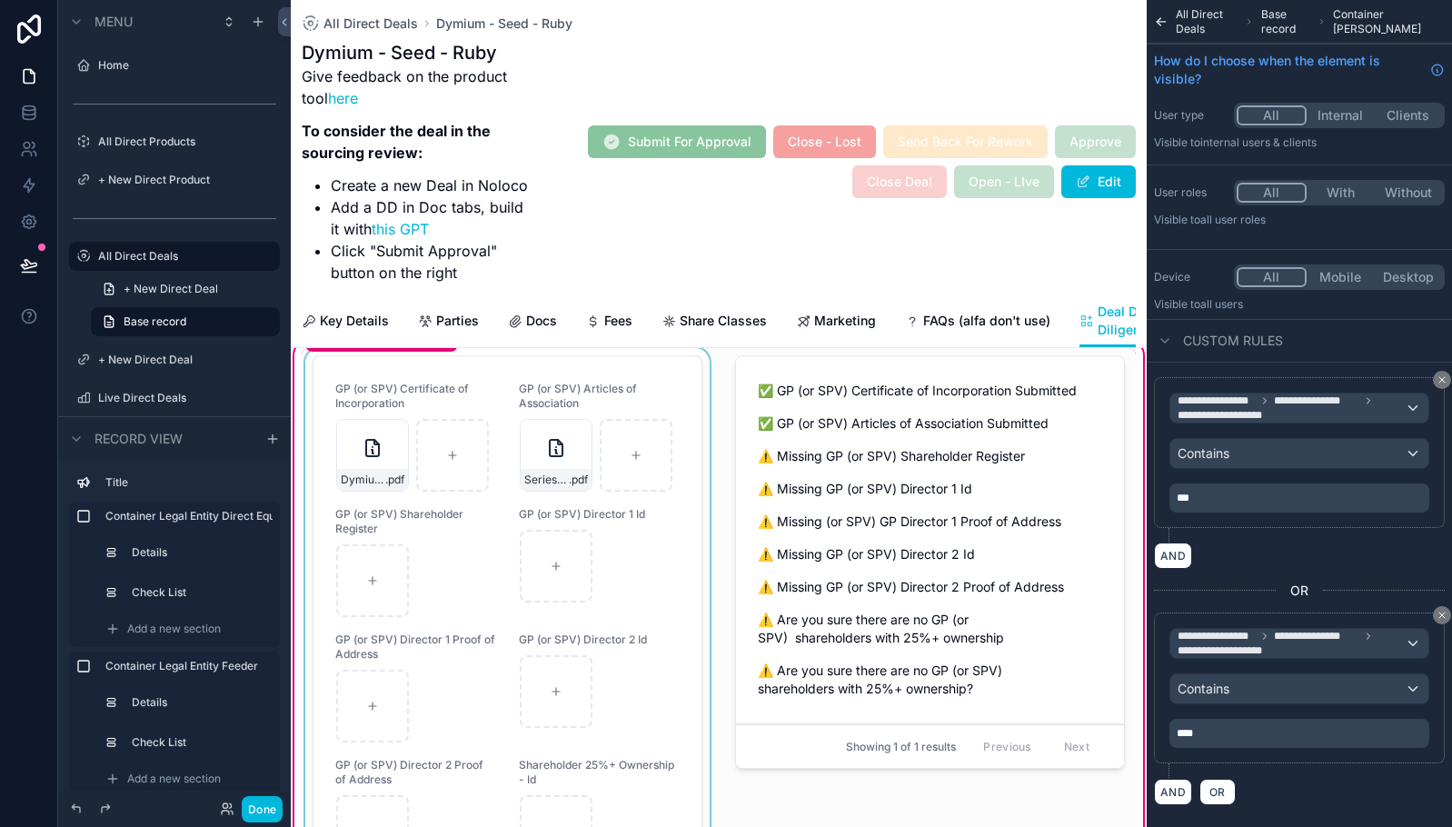
click at [618, 508] on div "scrollable content" at bounding box center [508, 669] width 412 height 643
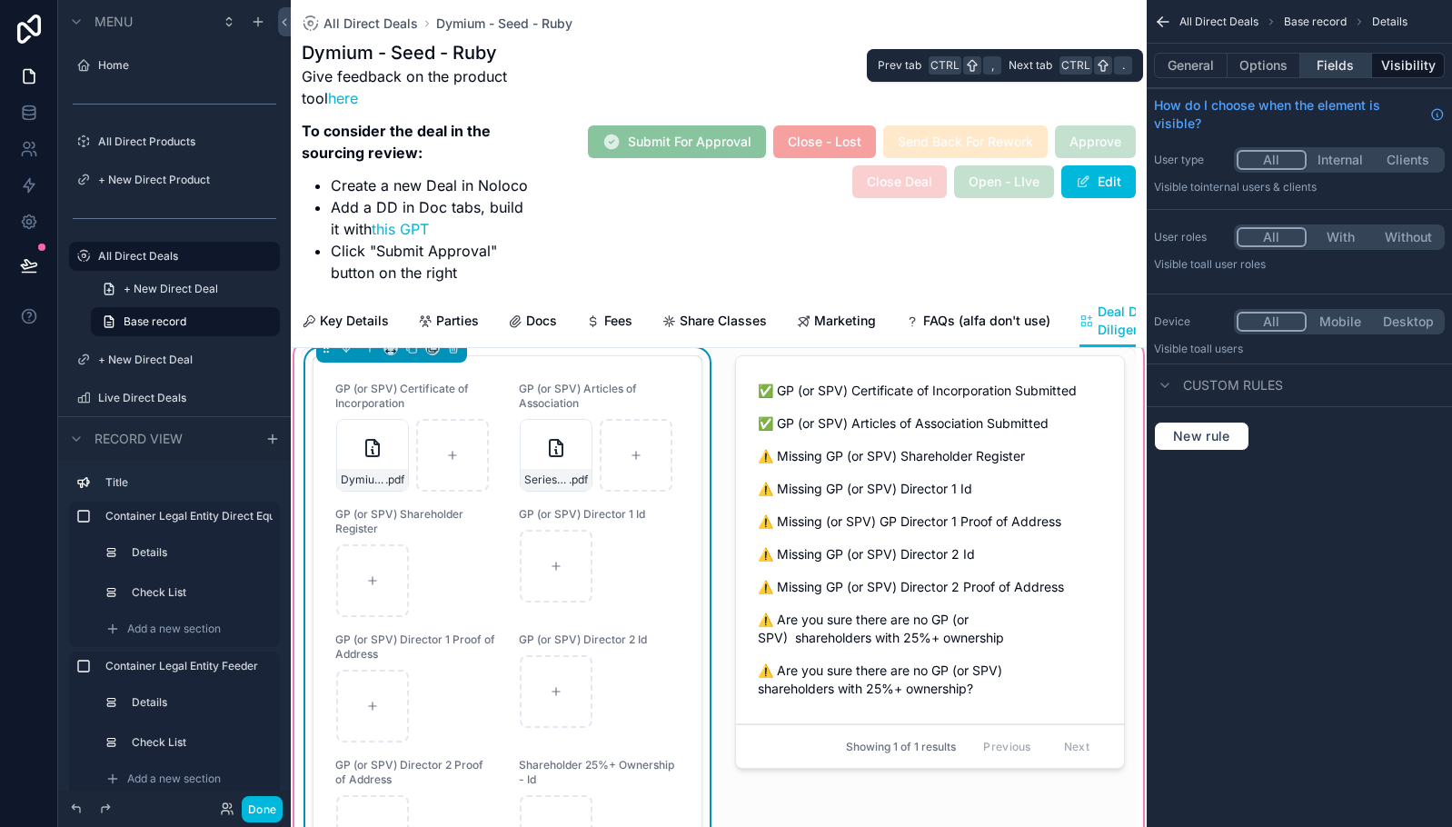
click at [1343, 62] on button "Fields" at bounding box center [1337, 65] width 73 height 25
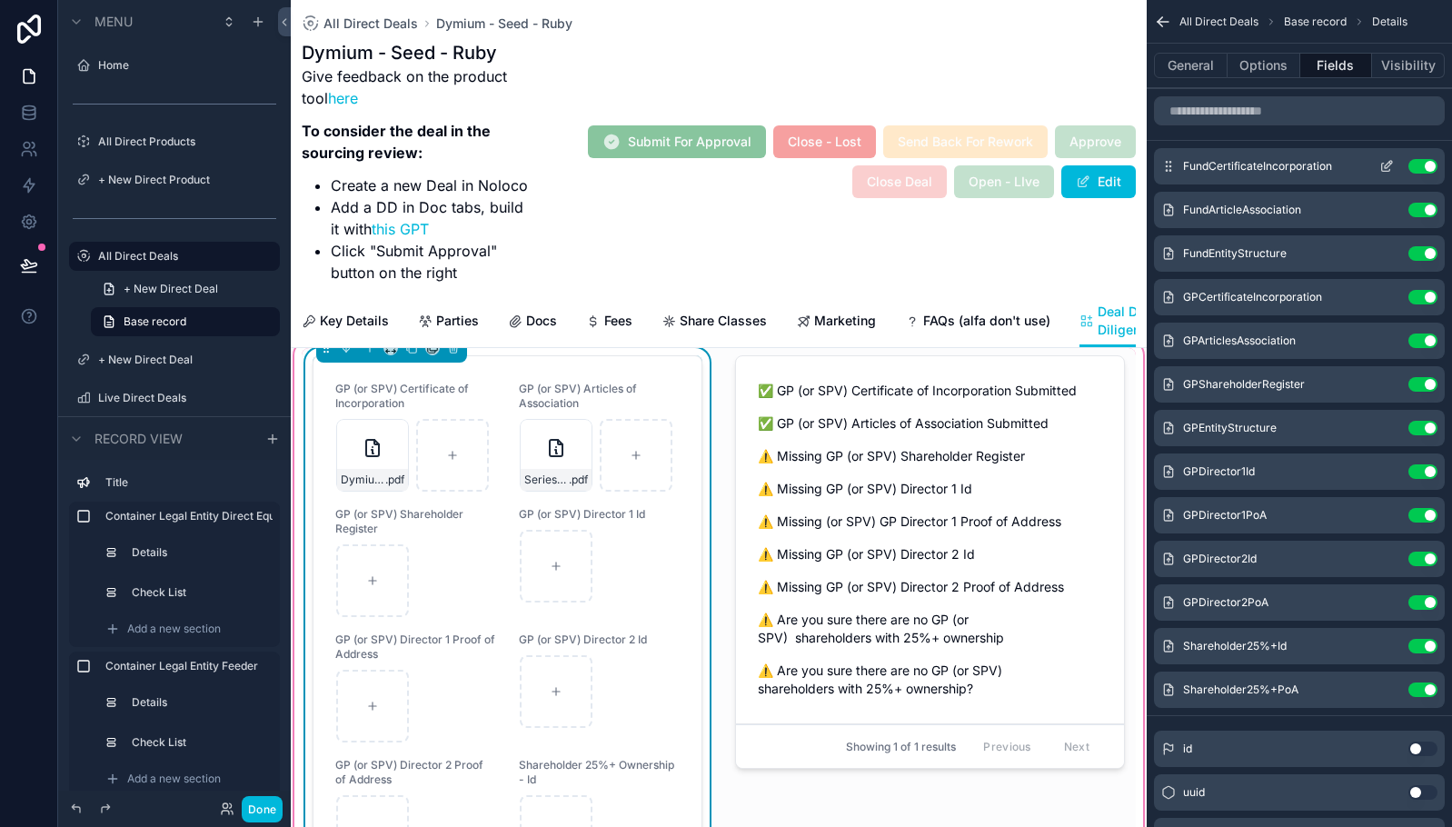
click at [1387, 165] on icon "scrollable content" at bounding box center [1388, 164] width 7 height 7
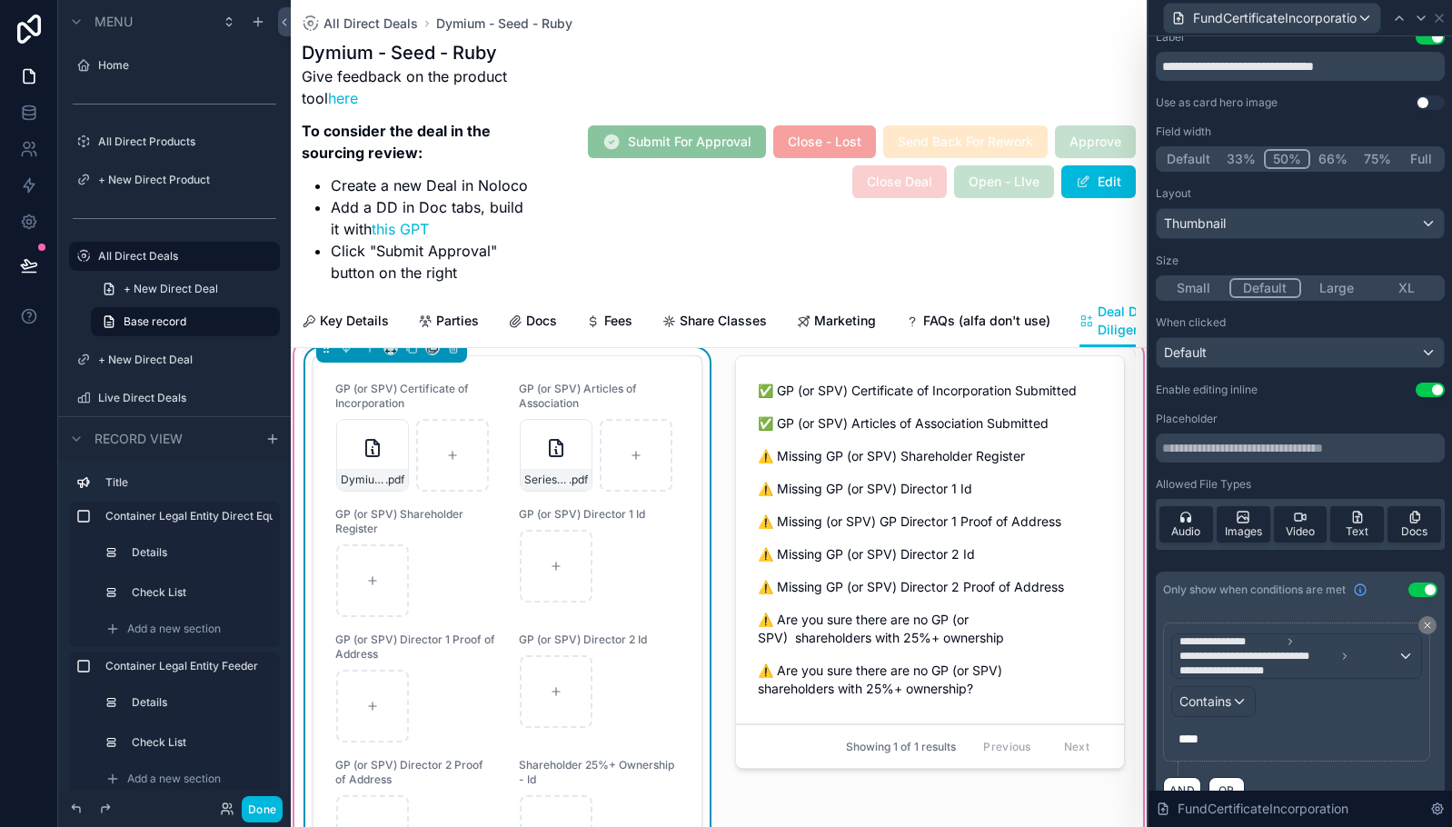
scroll to position [0, 0]
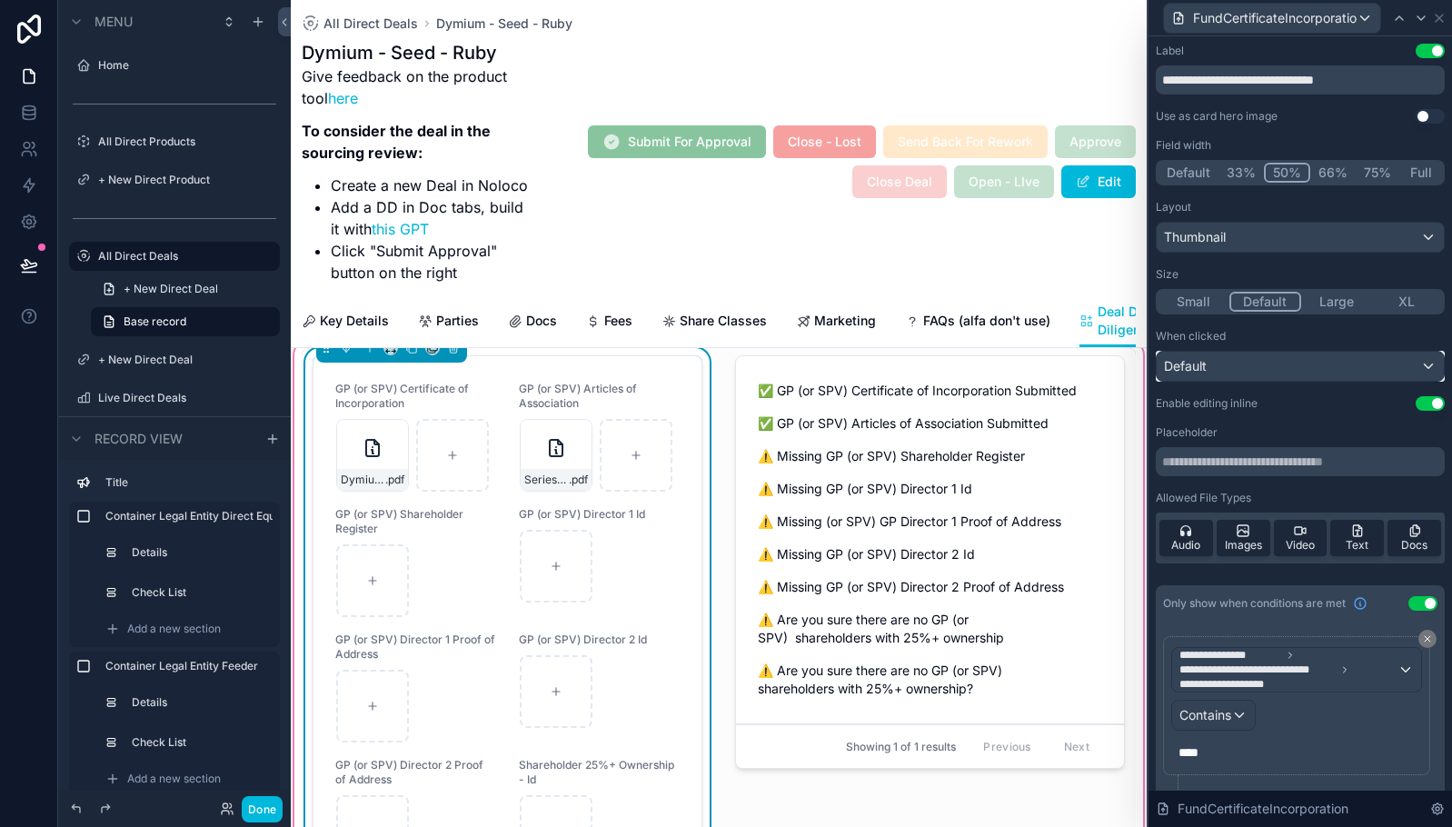
click at [1408, 368] on div "Default" at bounding box center [1300, 366] width 287 height 29
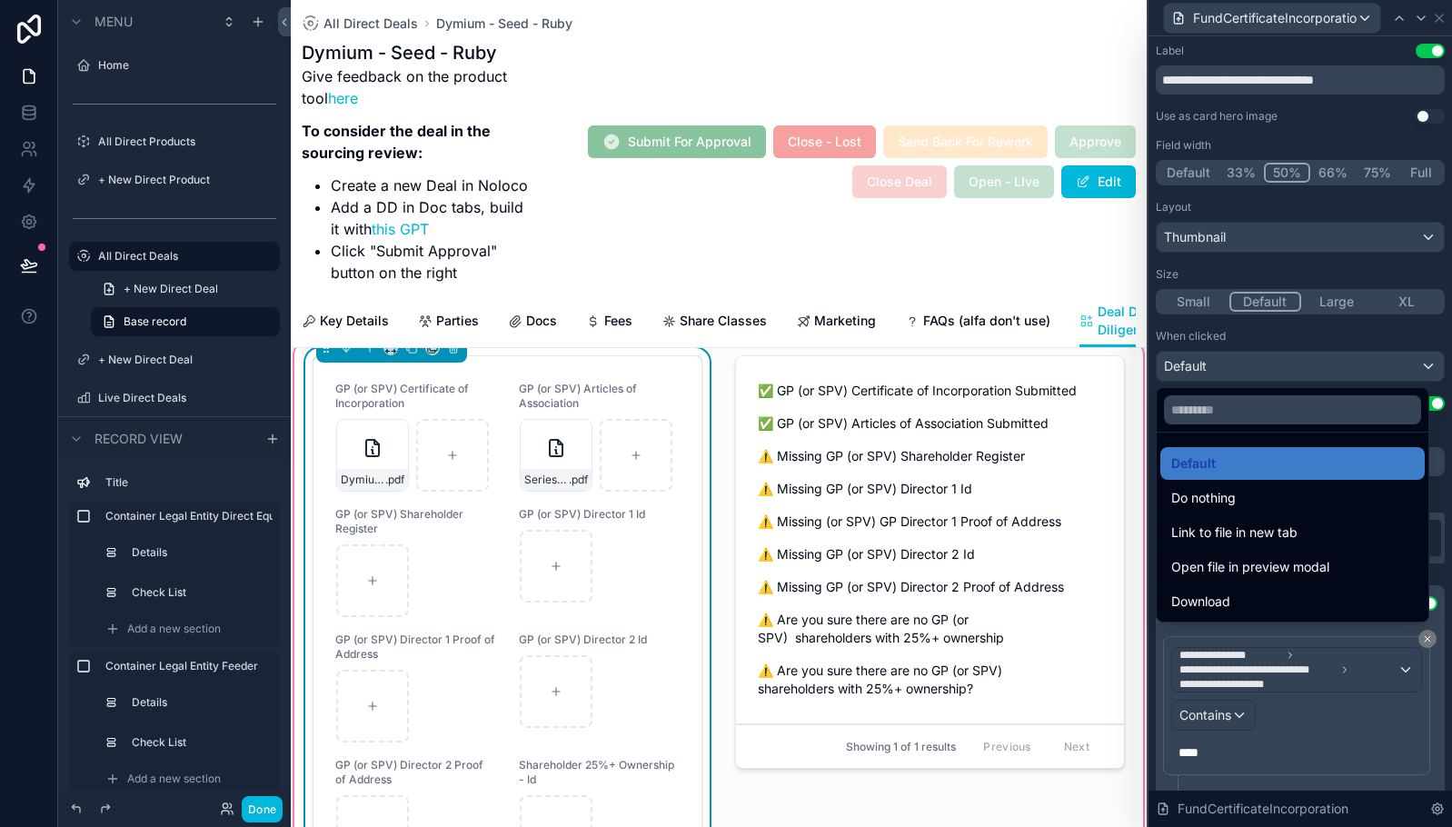
click at [1443, 30] on div at bounding box center [1301, 413] width 304 height 827
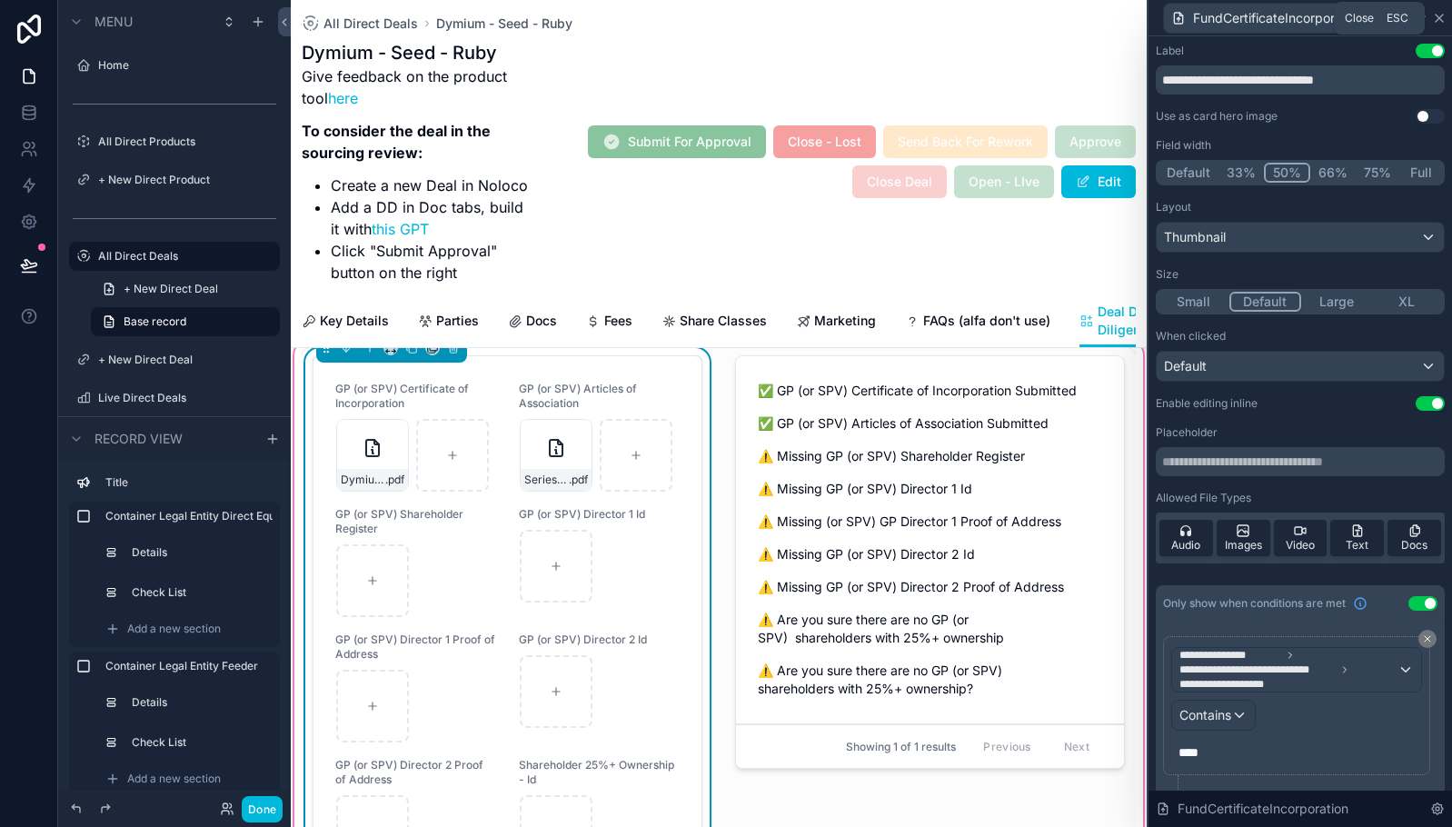
click at [1442, 16] on icon at bounding box center [1439, 18] width 7 height 7
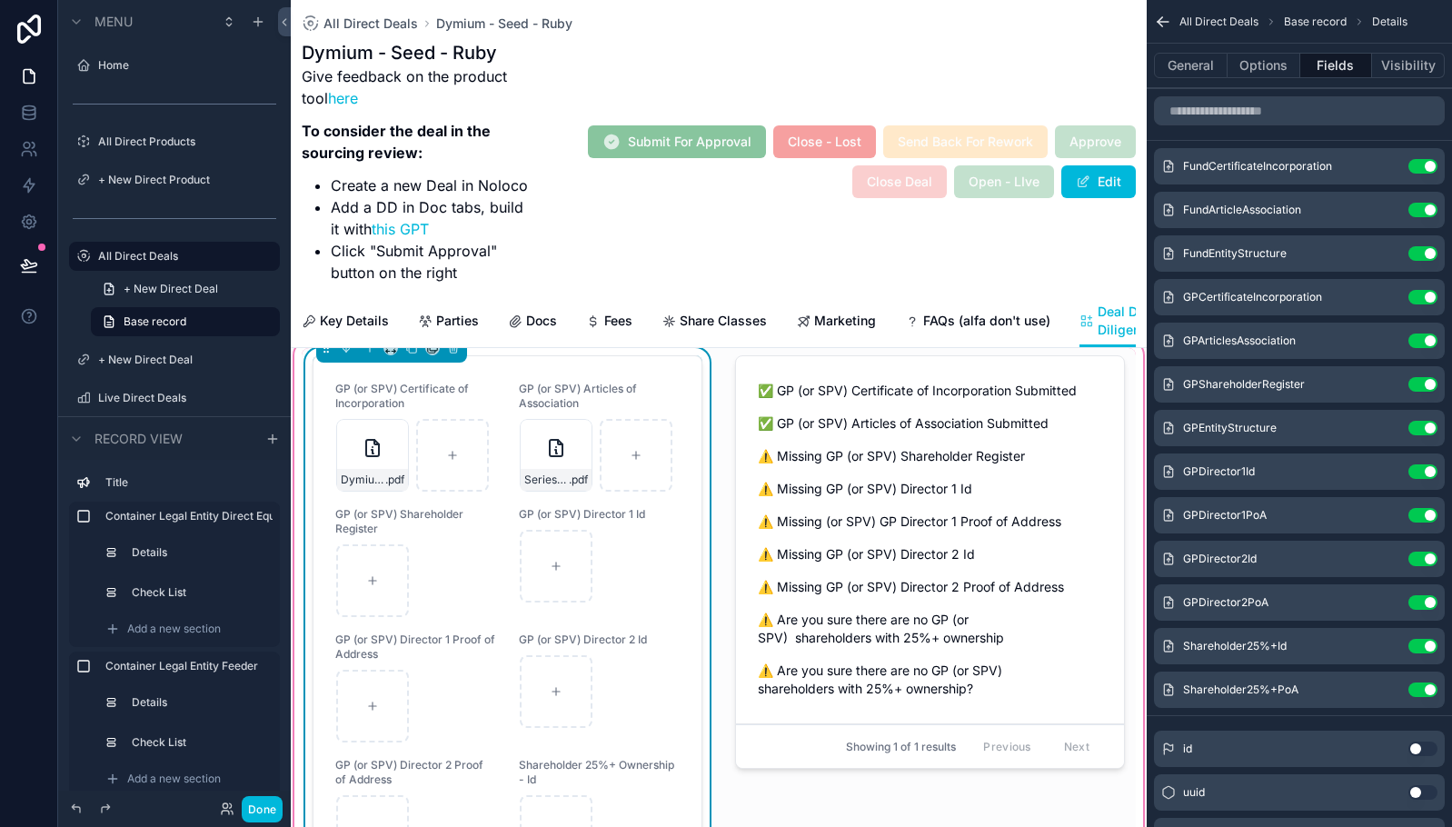
click at [1167, 20] on icon "scrollable content" at bounding box center [1163, 22] width 18 height 18
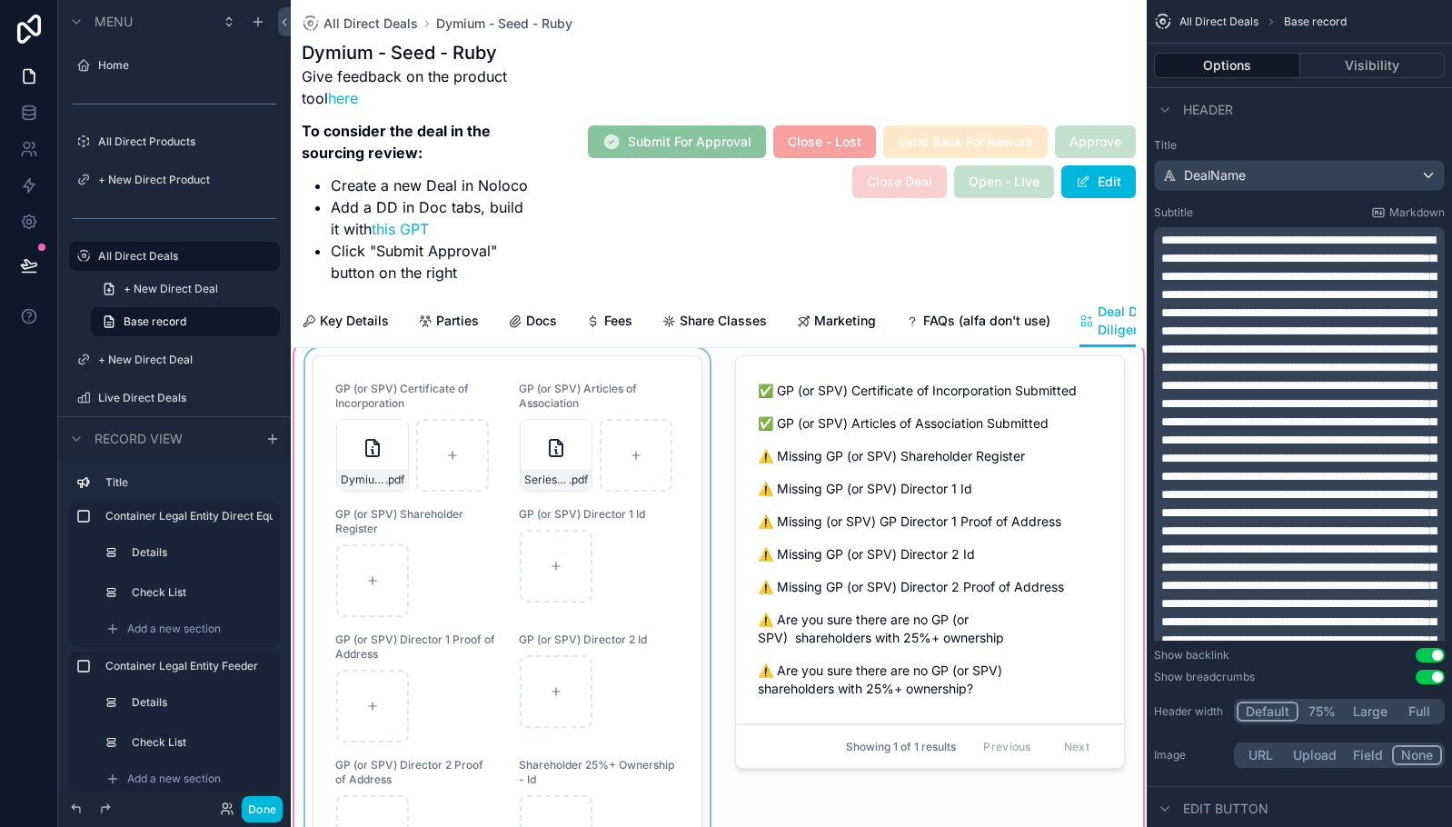
click at [443, 450] on div "scrollable content" at bounding box center [719, 669] width 856 height 664
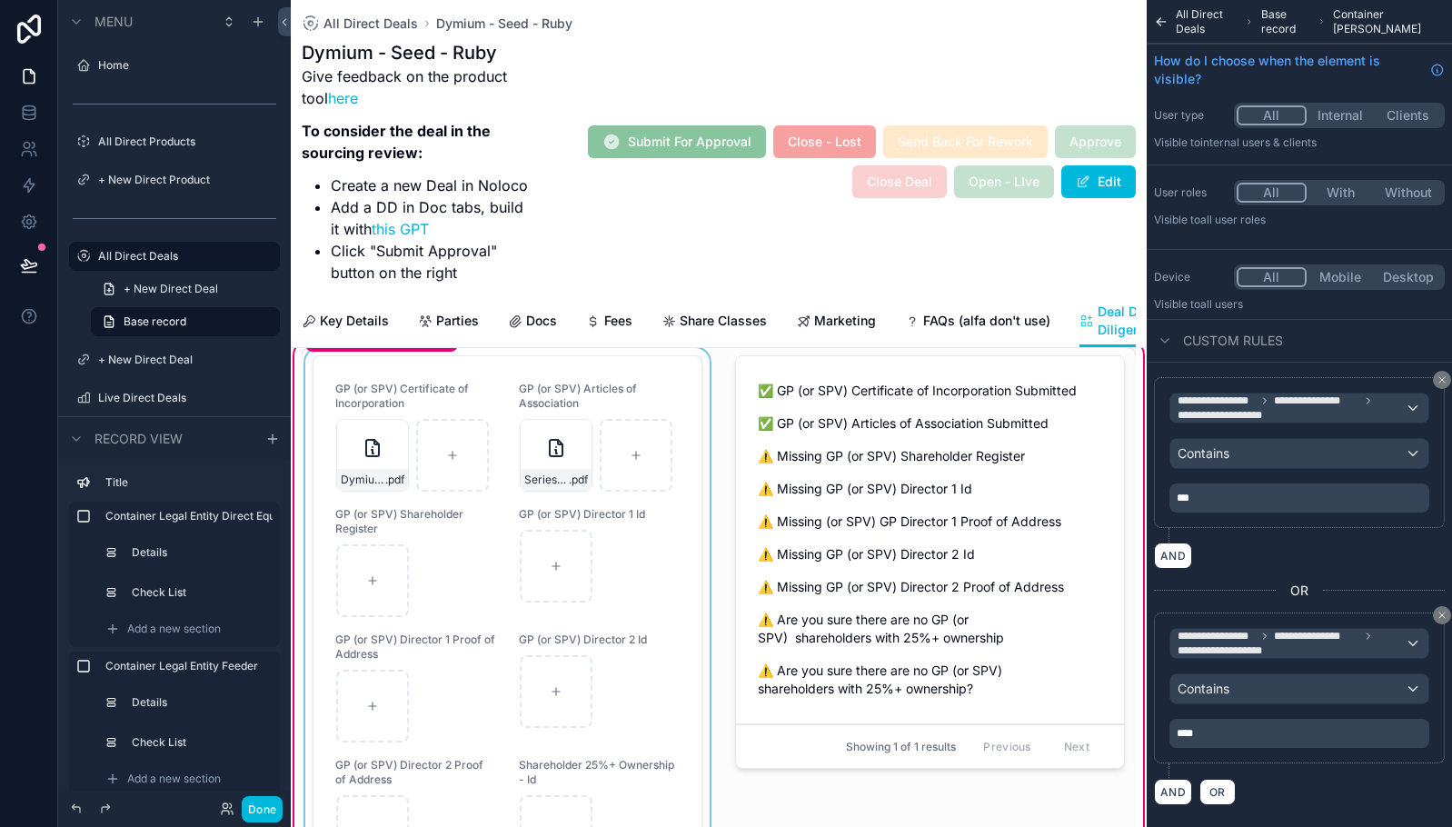
click at [374, 468] on div "scrollable content" at bounding box center [508, 669] width 412 height 643
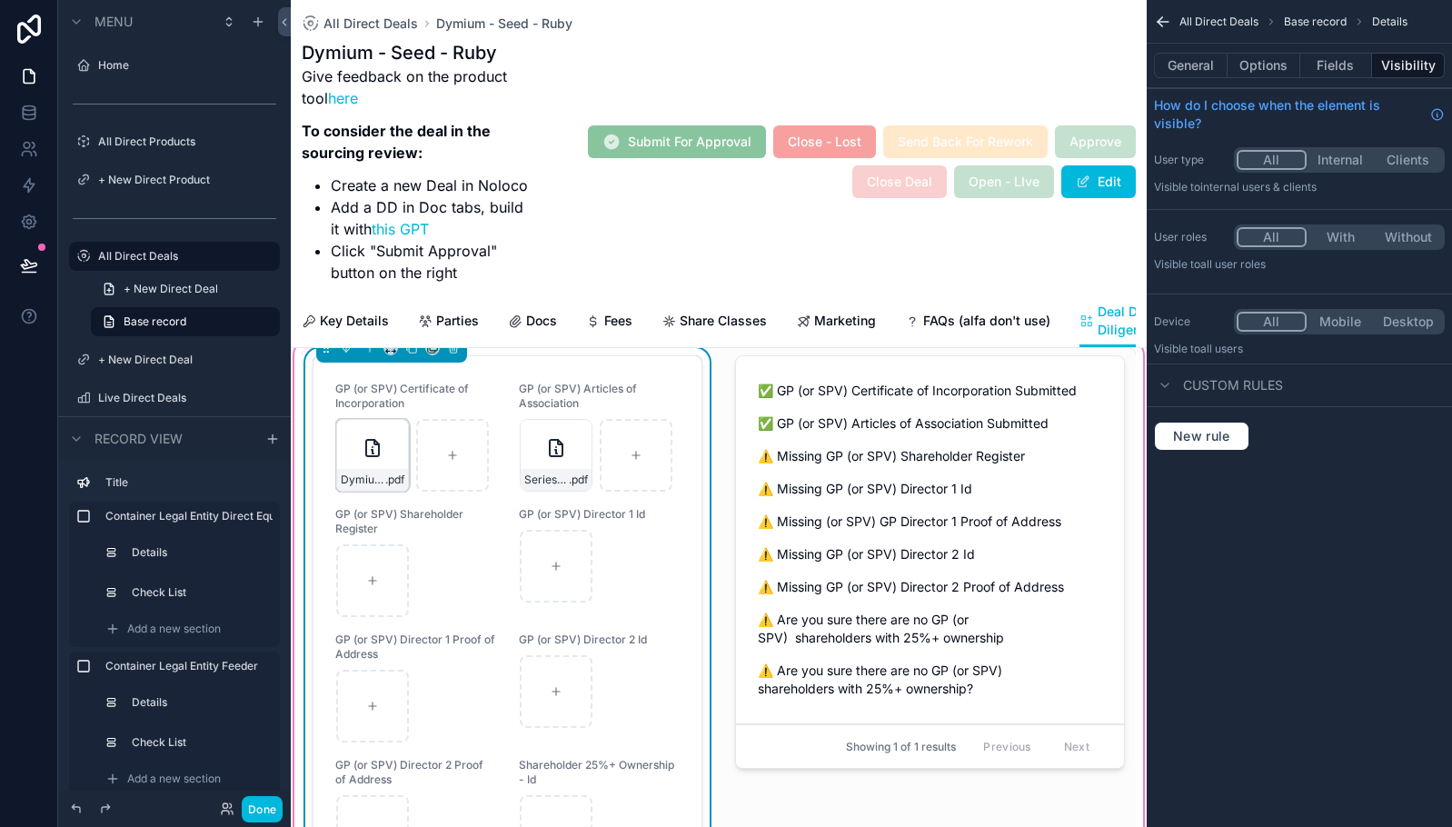
click at [381, 459] on icon "scrollable content" at bounding box center [373, 448] width 22 height 22
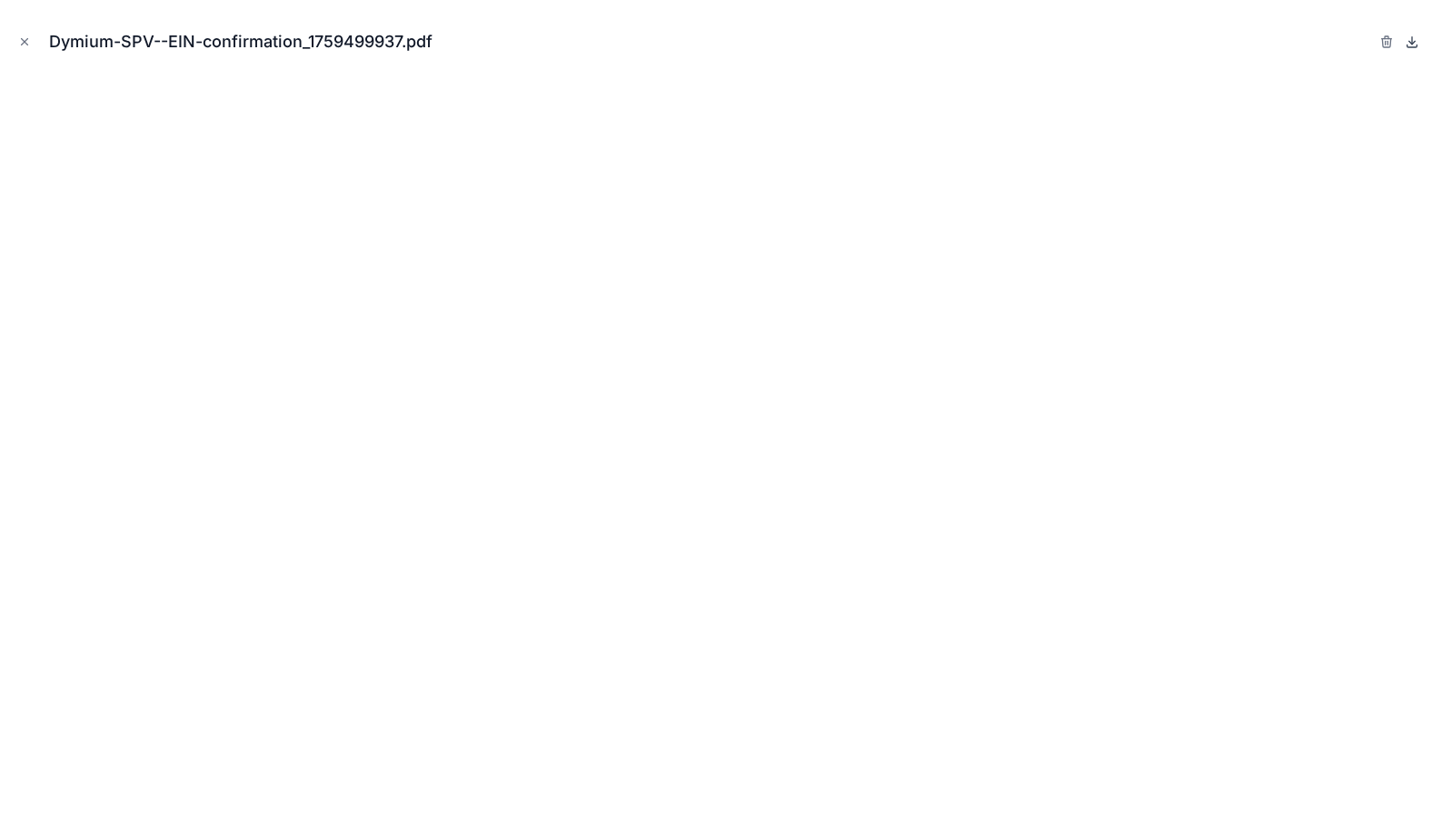
click at [1407, 36] on icon at bounding box center [1412, 42] width 15 height 15
click at [24, 37] on icon "Close modal" at bounding box center [24, 41] width 13 height 13
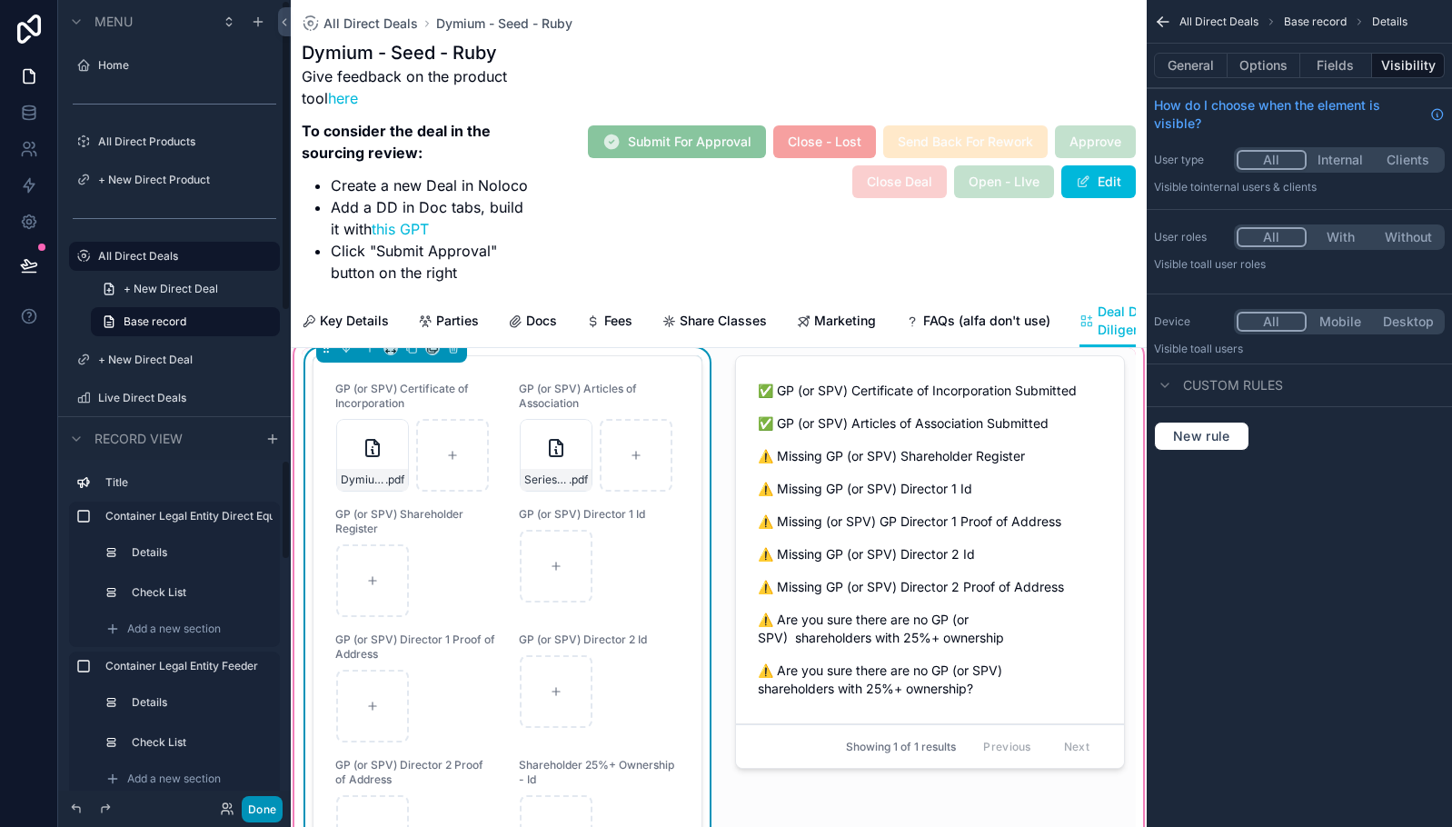
click at [266, 810] on button "Done" at bounding box center [262, 809] width 41 height 26
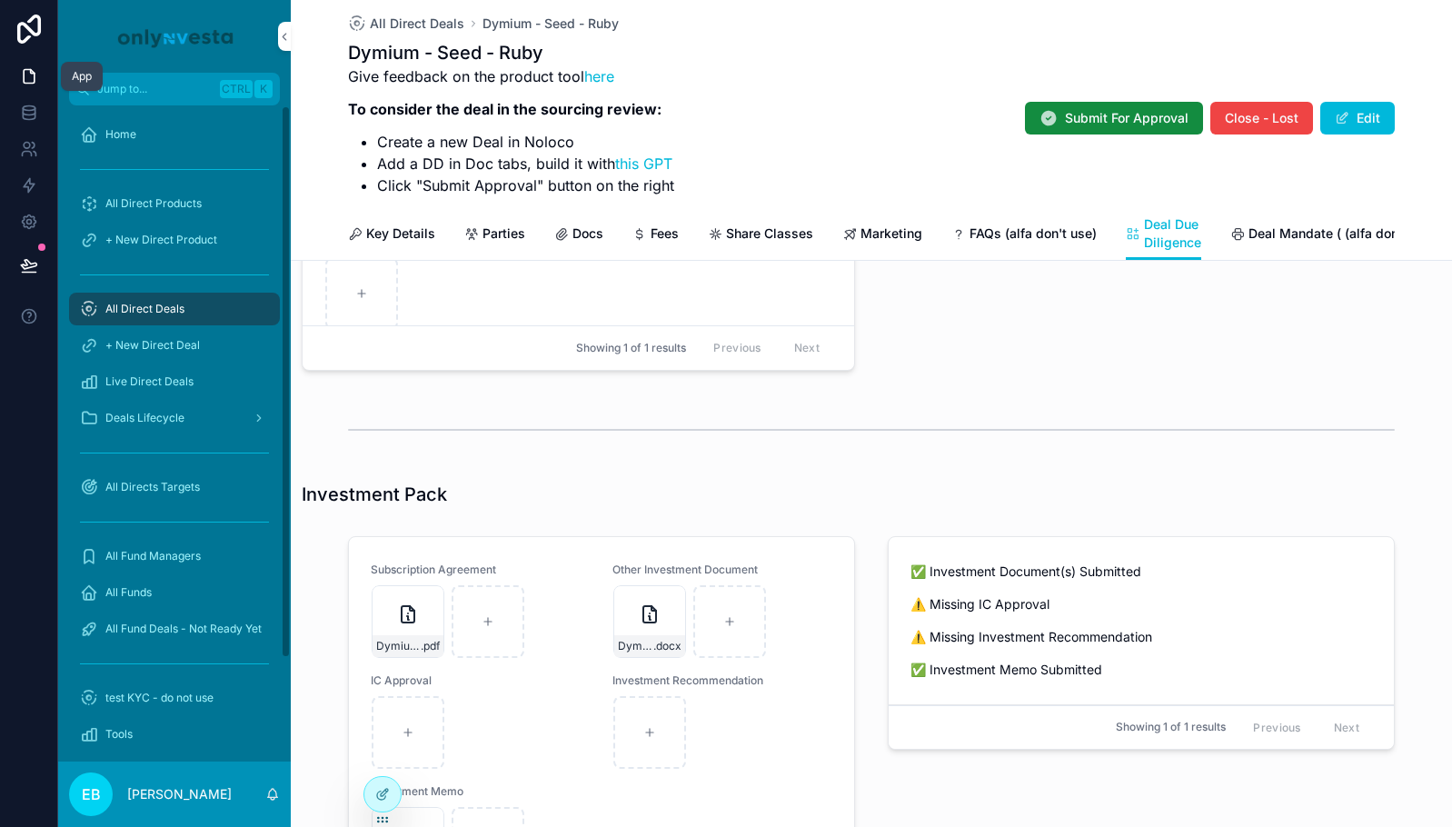
click at [31, 70] on icon at bounding box center [29, 77] width 11 height 14
click at [191, 312] on div "All Direct Deals" at bounding box center [174, 308] width 189 height 29
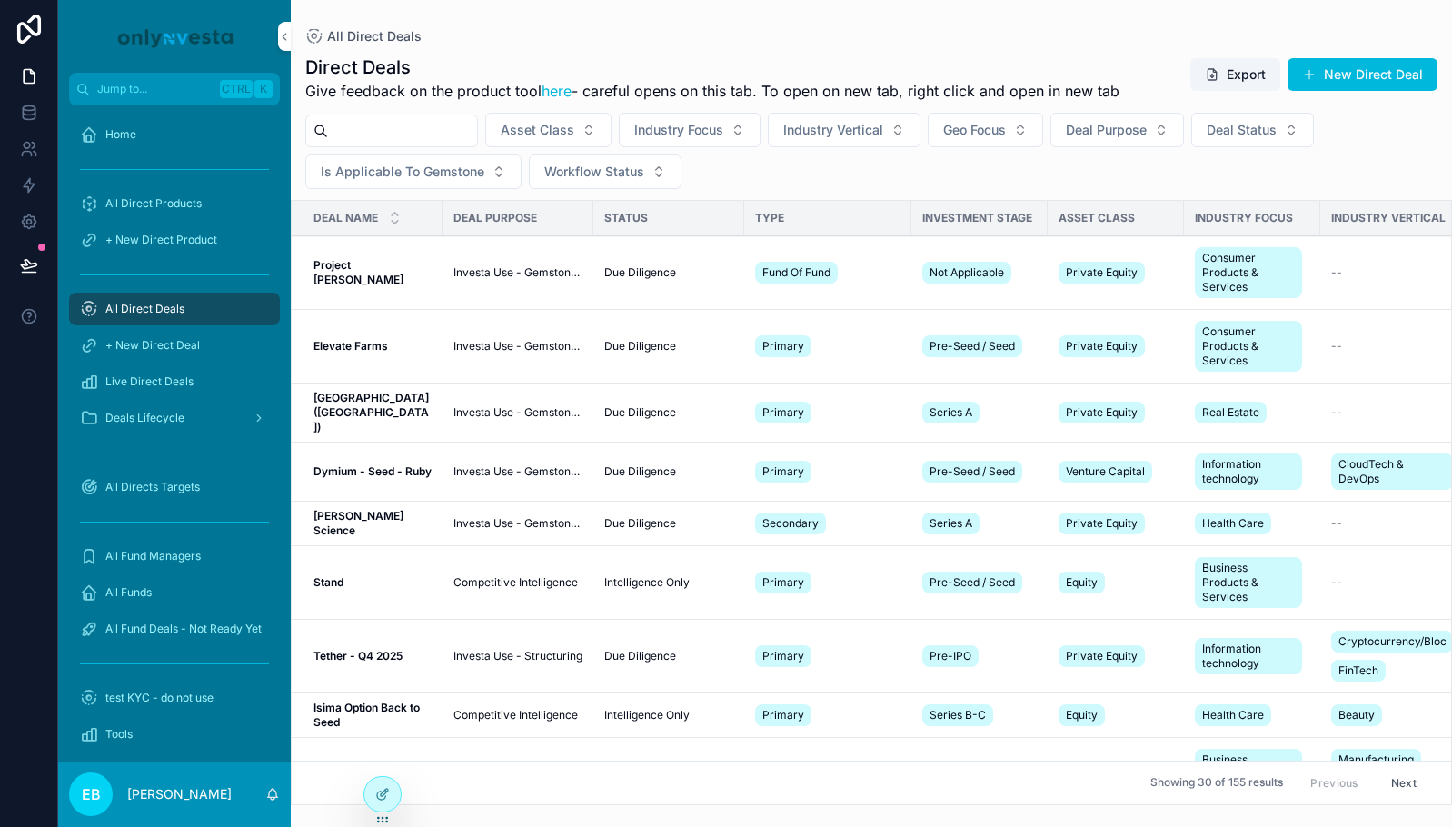
click at [434, 133] on input "scrollable content" at bounding box center [402, 130] width 149 height 25
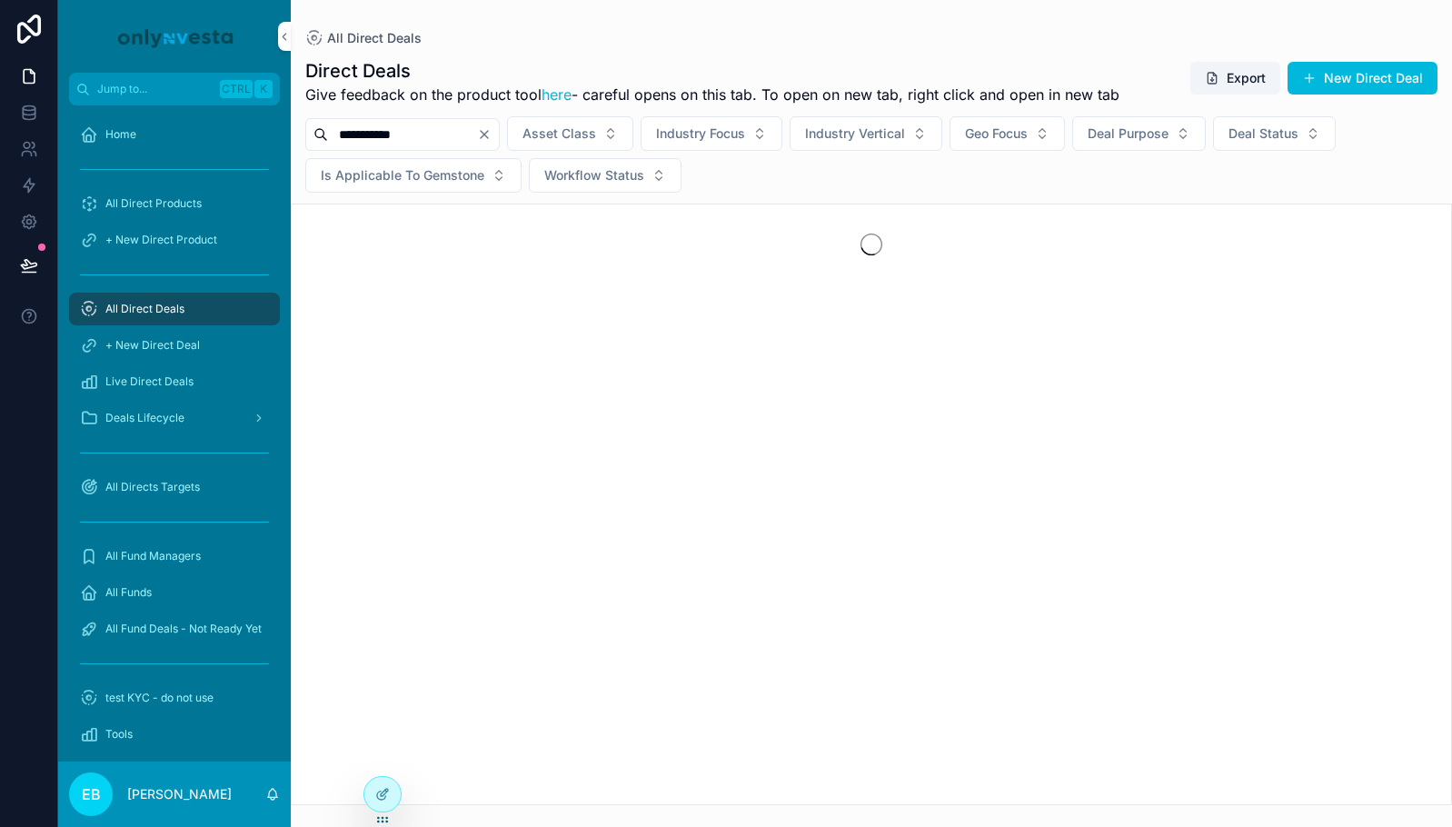
type input "**********"
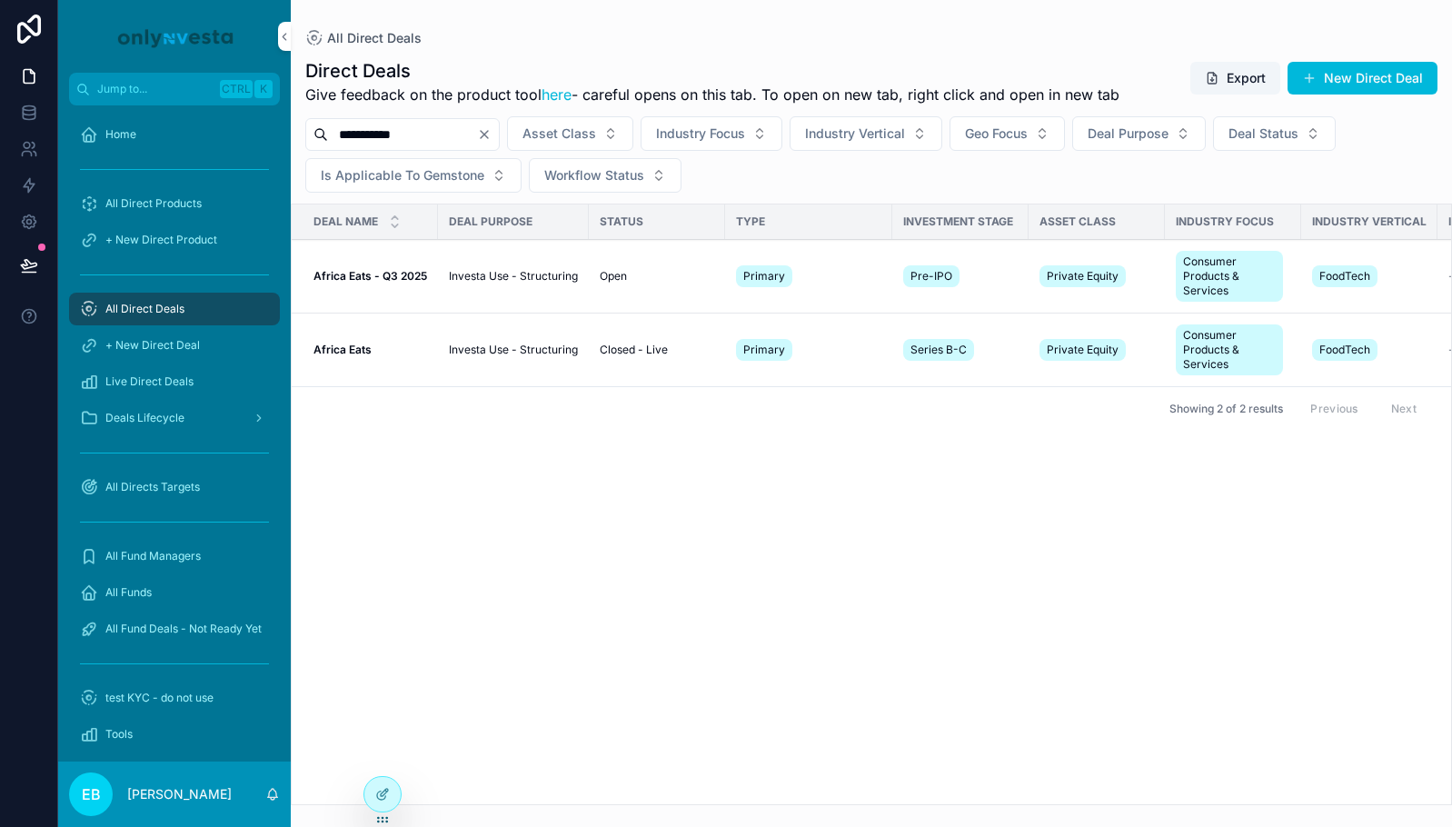
click at [402, 275] on strong "Africa Eats - Q3 2025" at bounding box center [371, 276] width 114 height 14
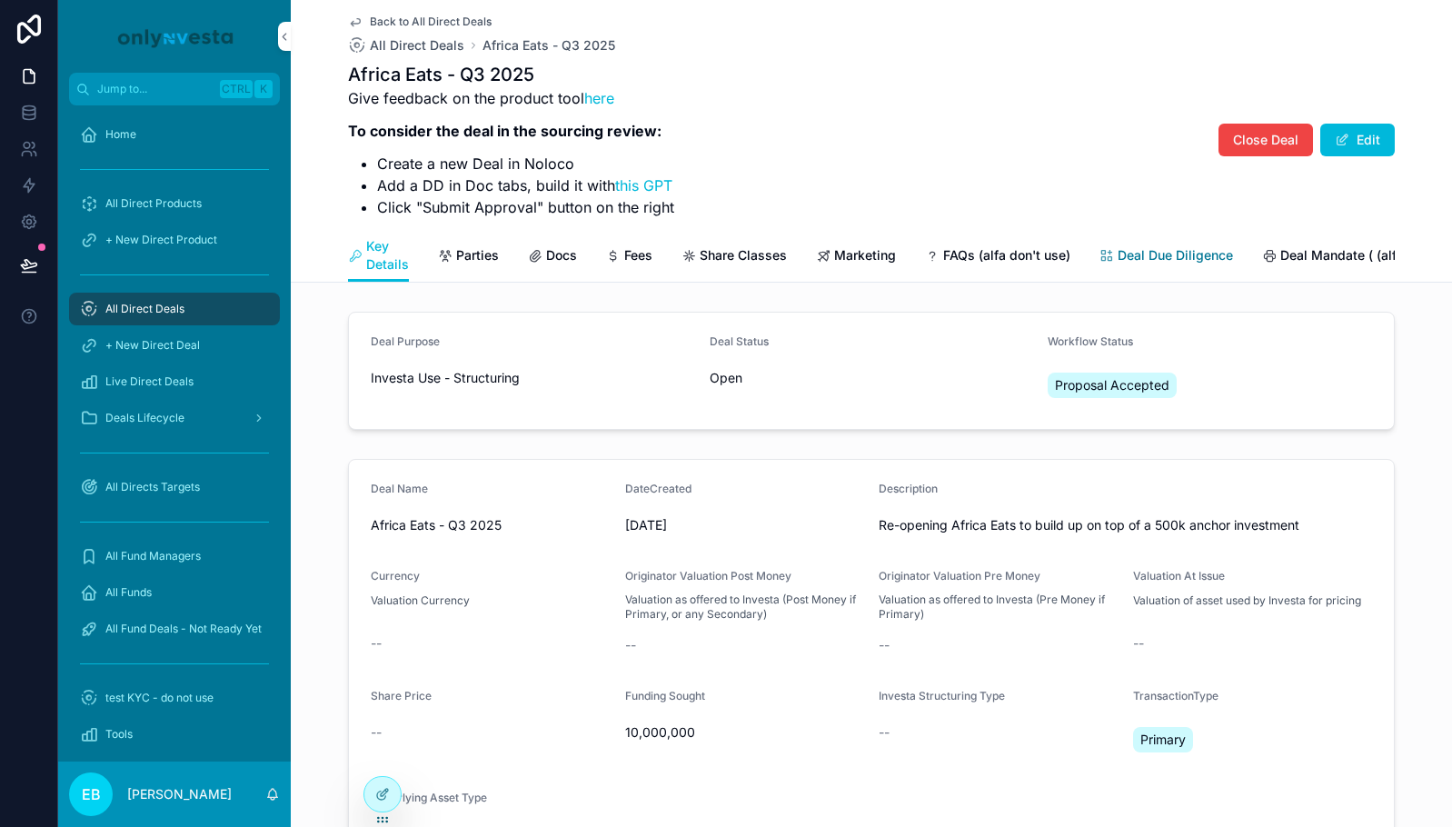
click at [1133, 254] on span "Deal Due Diligence" at bounding box center [1175, 255] width 115 height 18
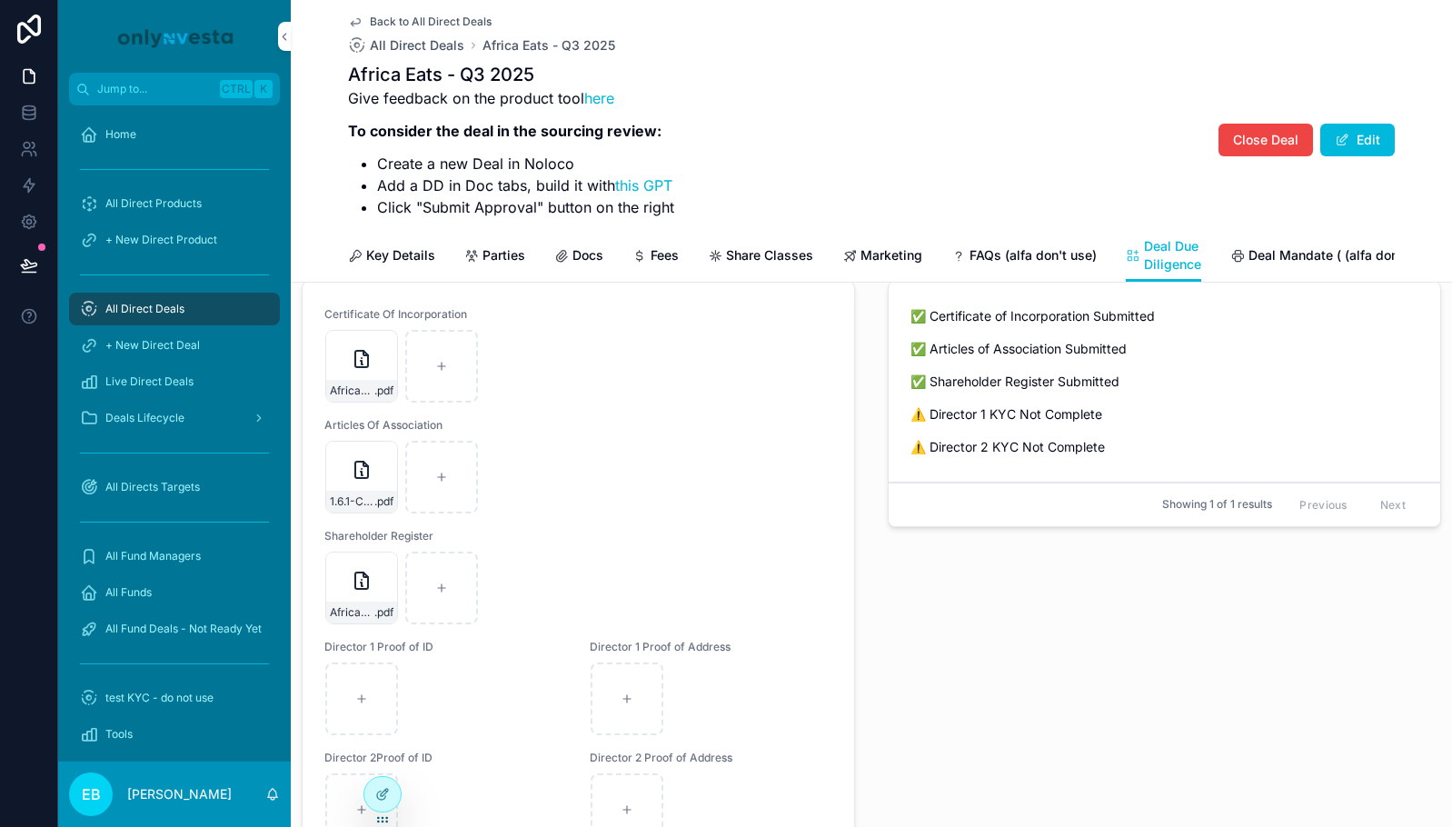
scroll to position [818, 0]
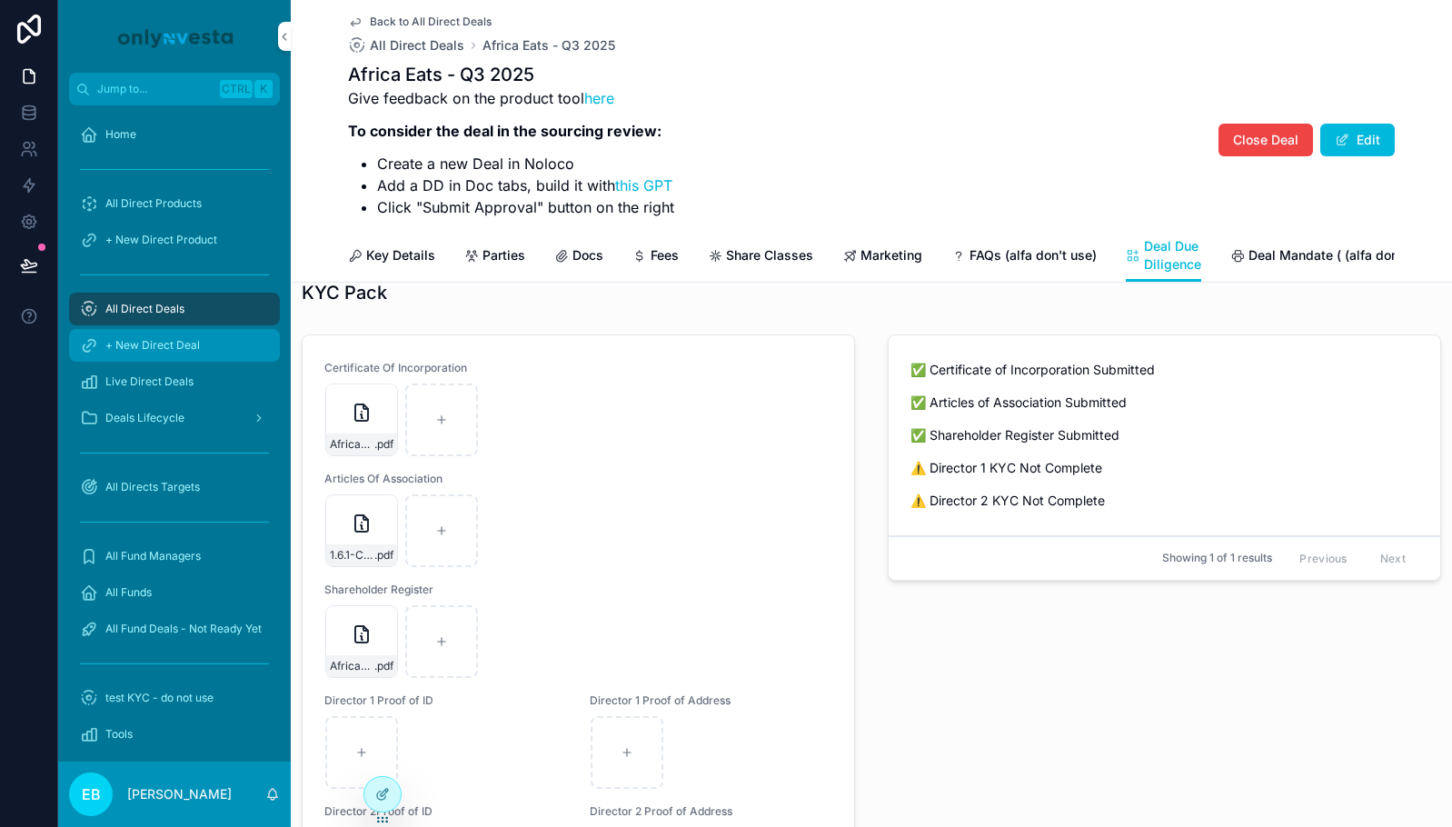
drag, startPoint x: 149, startPoint y: 305, endPoint x: 248, endPoint y: 336, distance: 103.8
click at [149, 305] on span "All Direct Deals" at bounding box center [144, 309] width 79 height 15
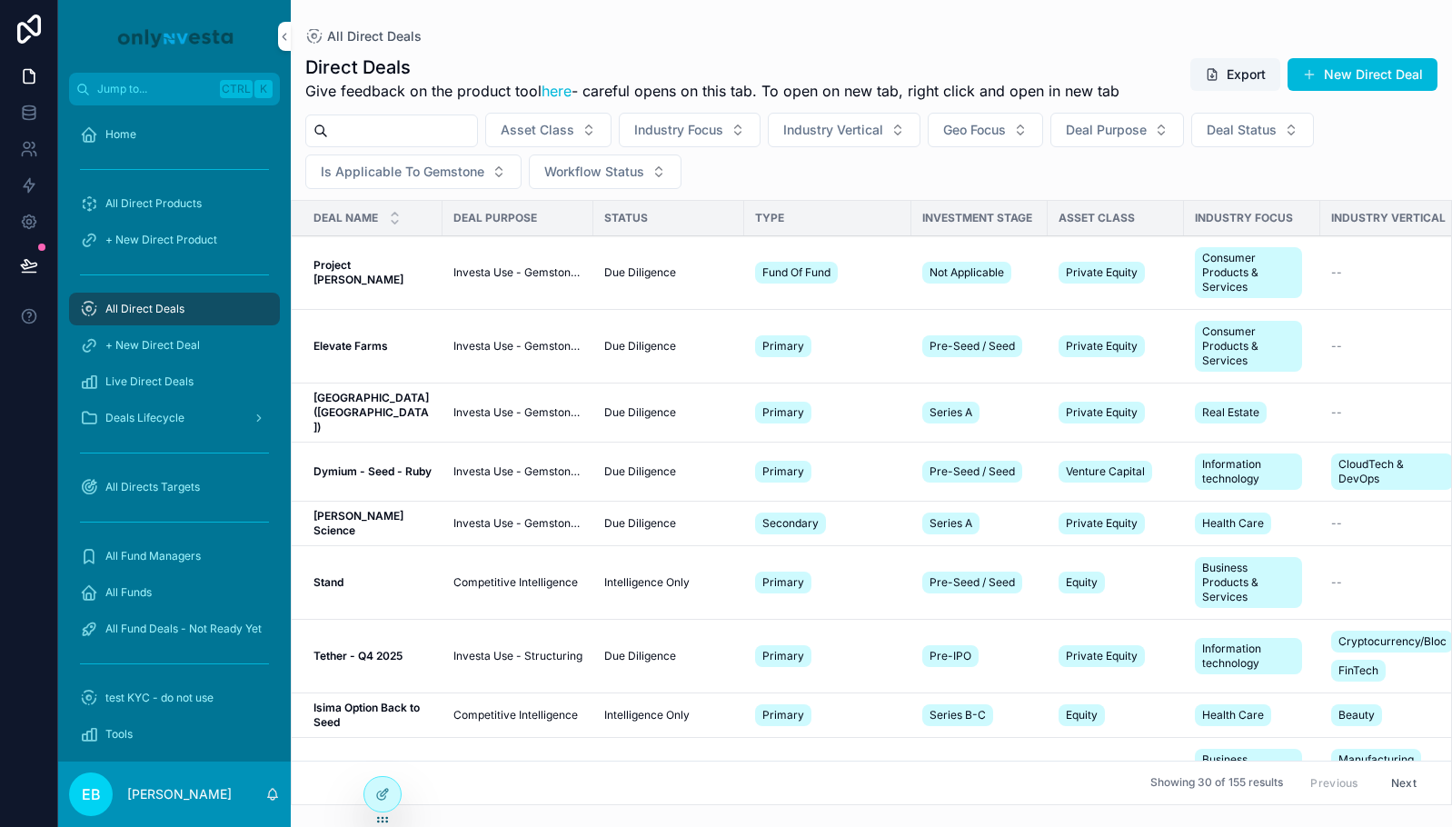
click at [369, 133] on input "scrollable content" at bounding box center [402, 130] width 149 height 25
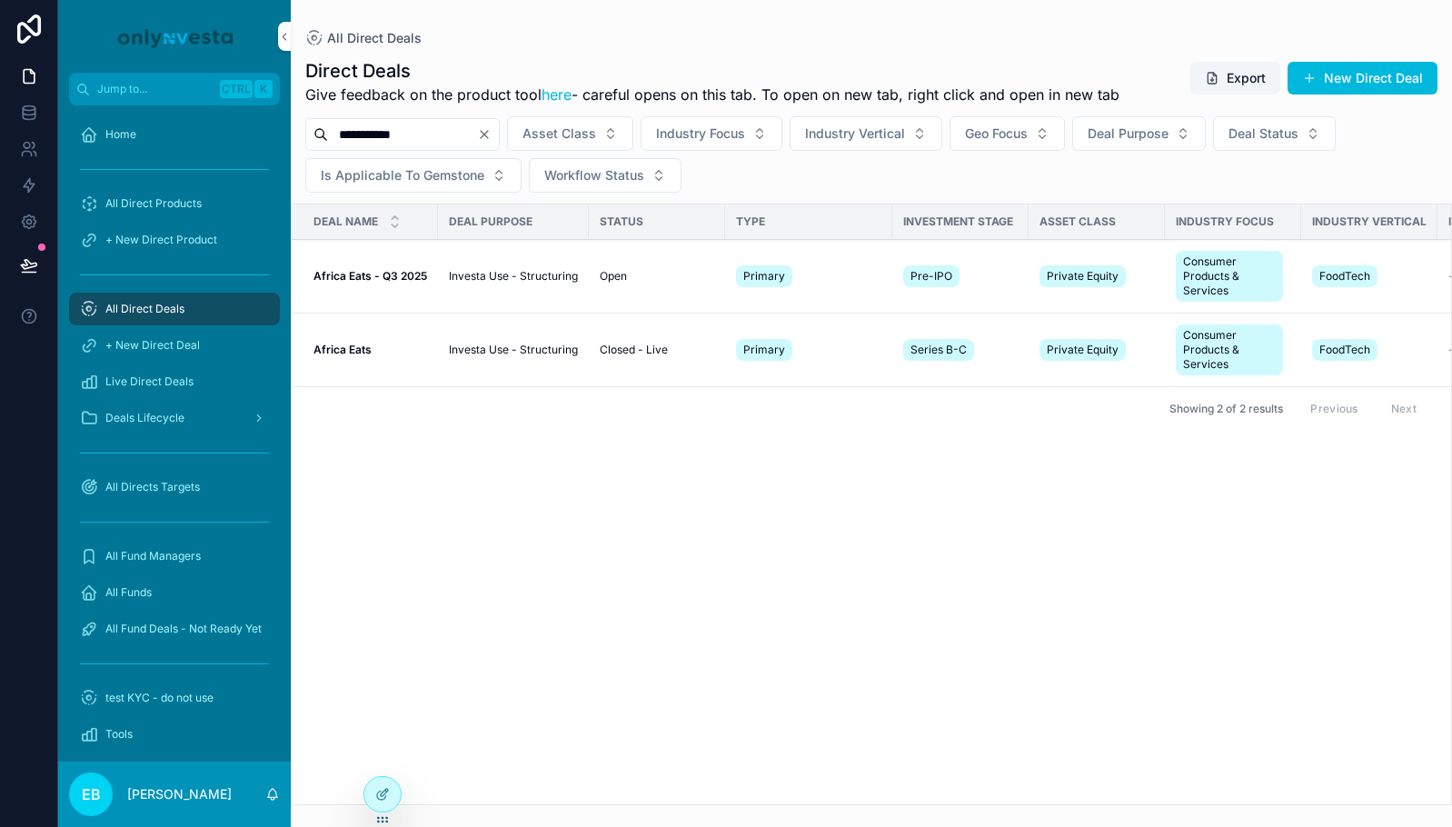
type input "**********"
click at [354, 283] on span "Africa Eats - Q3 2025" at bounding box center [371, 276] width 114 height 15
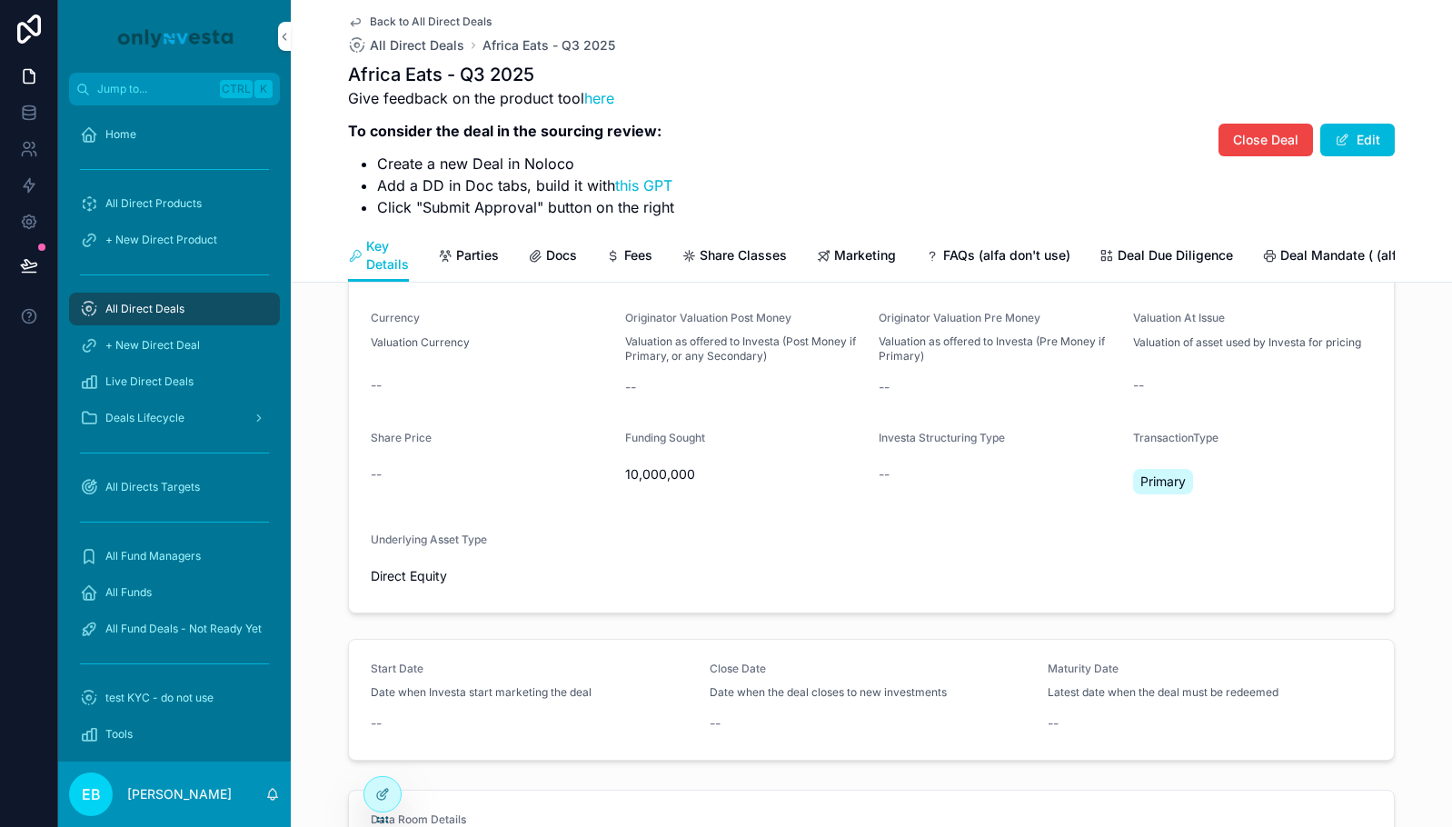
scroll to position [267, 0]
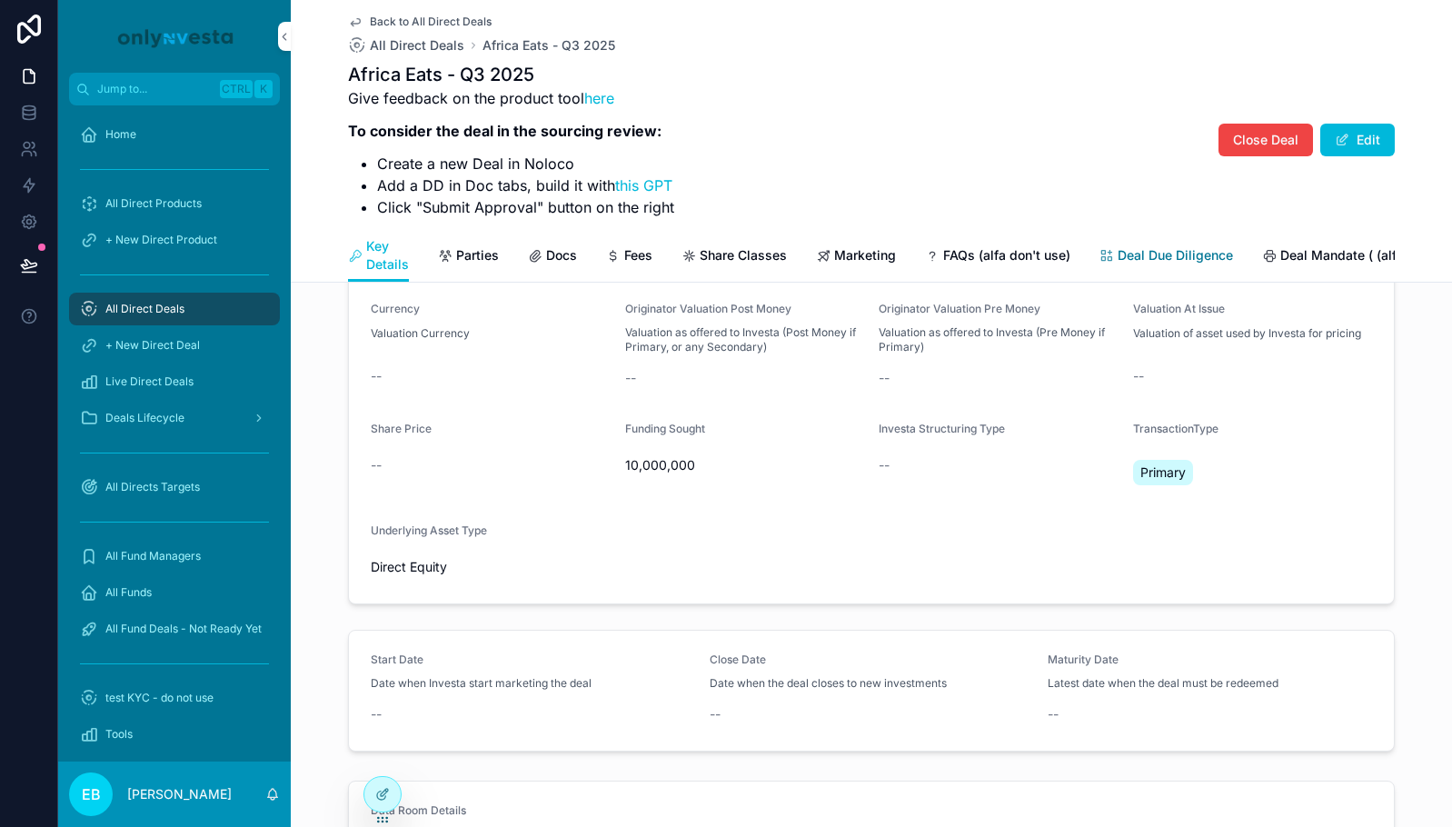
click at [1141, 261] on span "Deal Due Diligence" at bounding box center [1175, 255] width 115 height 18
